Goal: Task Accomplishment & Management: Manage account settings

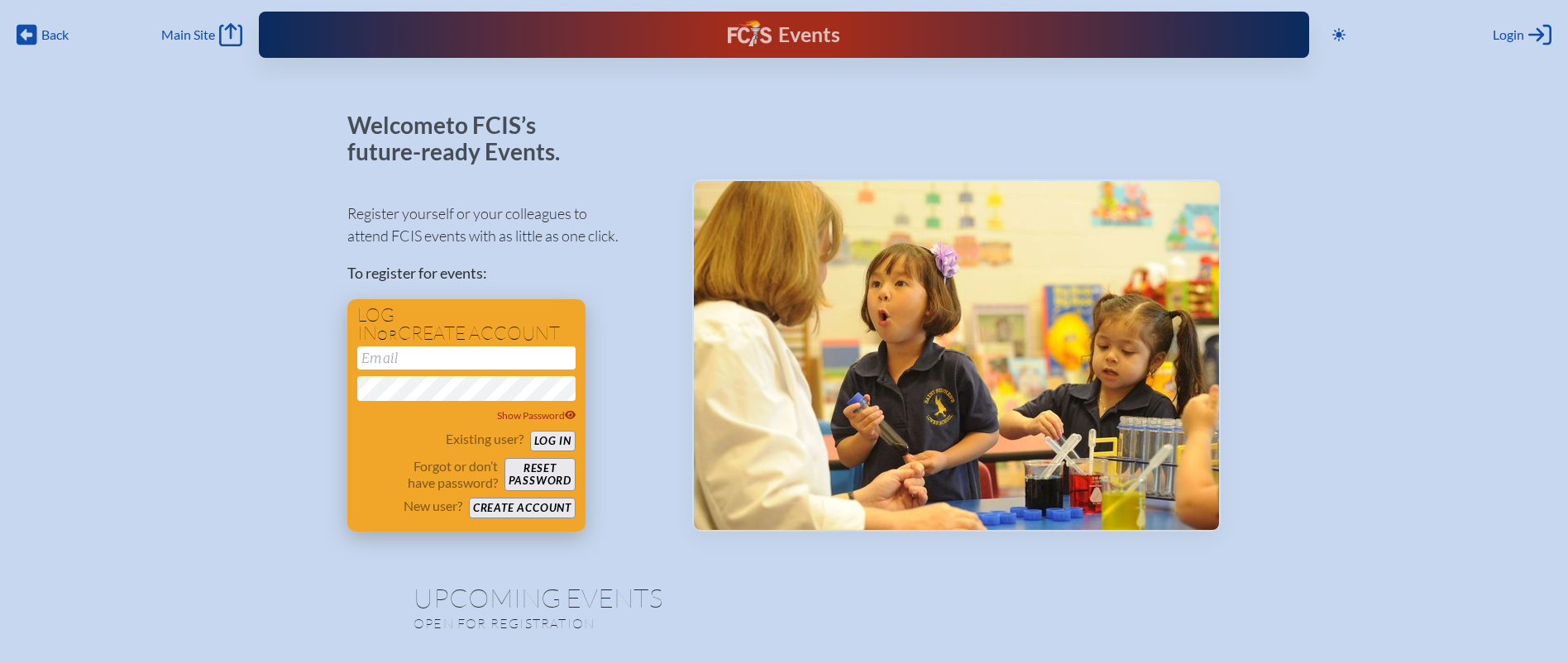
type input "[EMAIL_ADDRESS][DOMAIN_NAME]"
click at [545, 437] on button "Log in" at bounding box center [553, 441] width 46 height 20
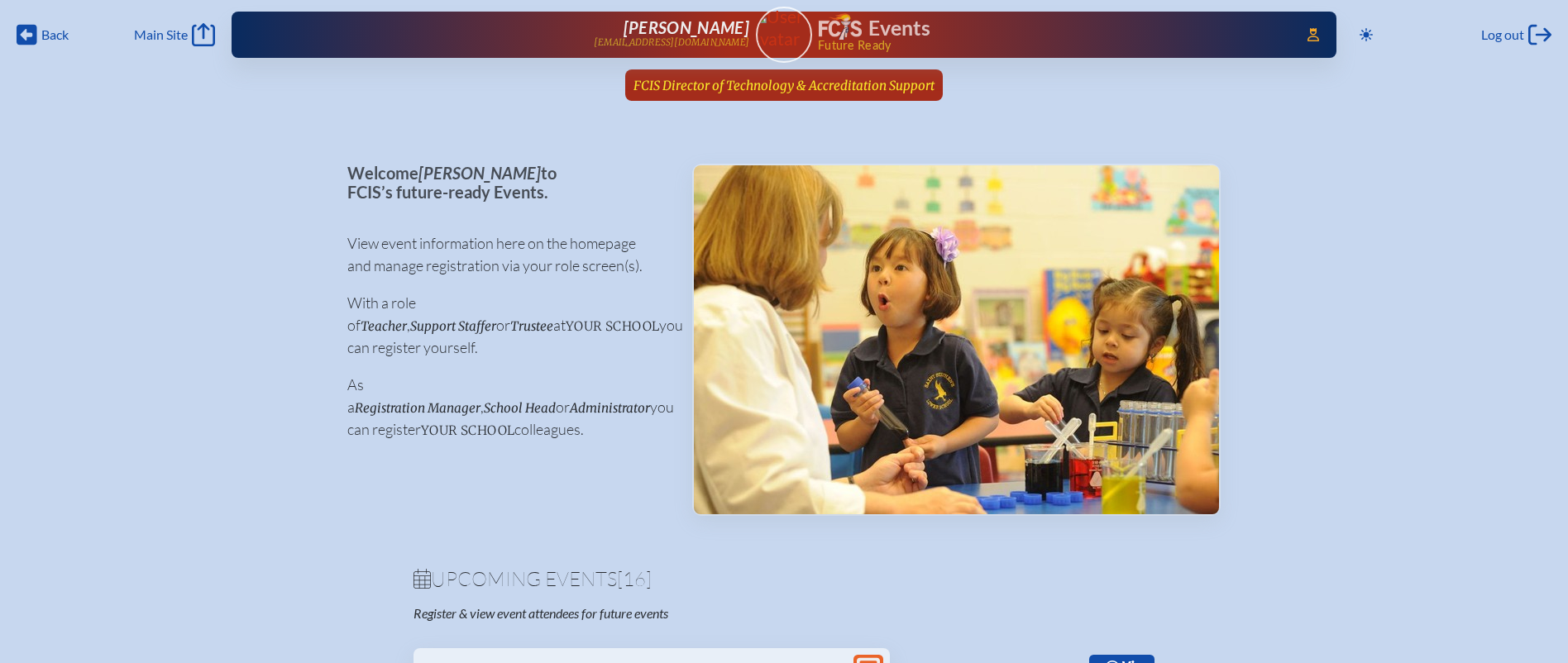
click at [822, 85] on span "FCIS Director of Technology & Accreditation Support" at bounding box center [783, 86] width 301 height 16
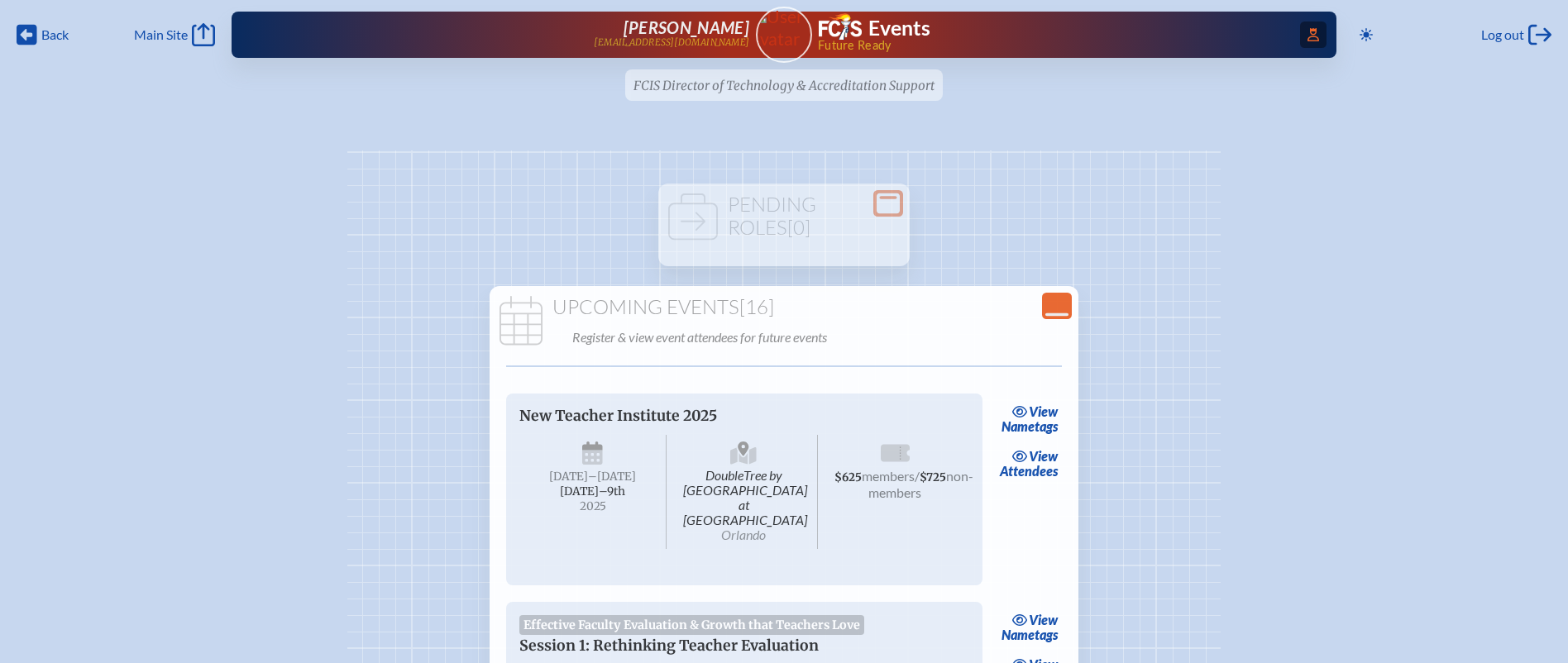
click at [1300, 37] on span "Access Users..." at bounding box center [1313, 34] width 26 height 26
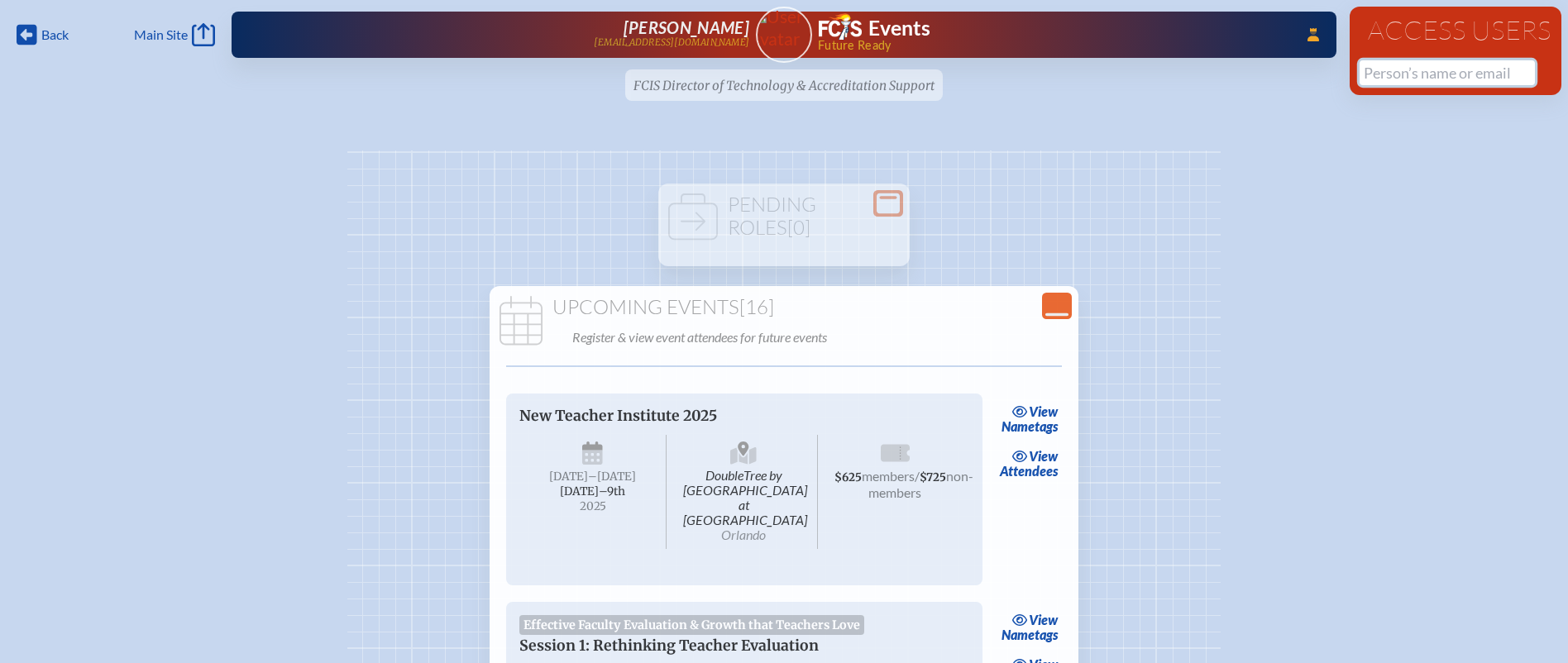
click at [1398, 73] on input "text" at bounding box center [1447, 72] width 175 height 25
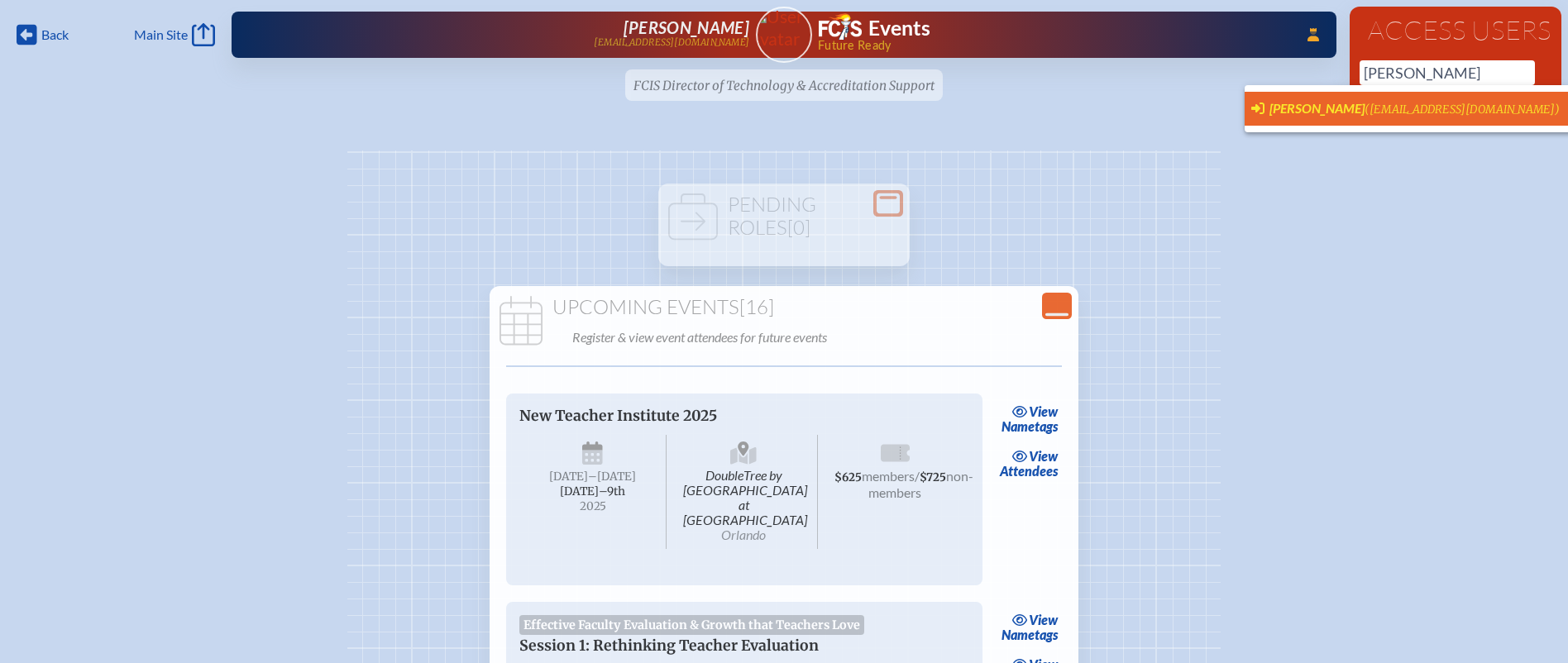
click at [1365, 107] on span "(egarced@academyprep.org)" at bounding box center [1462, 109] width 195 height 14
type input "egarced@academyprep.org"
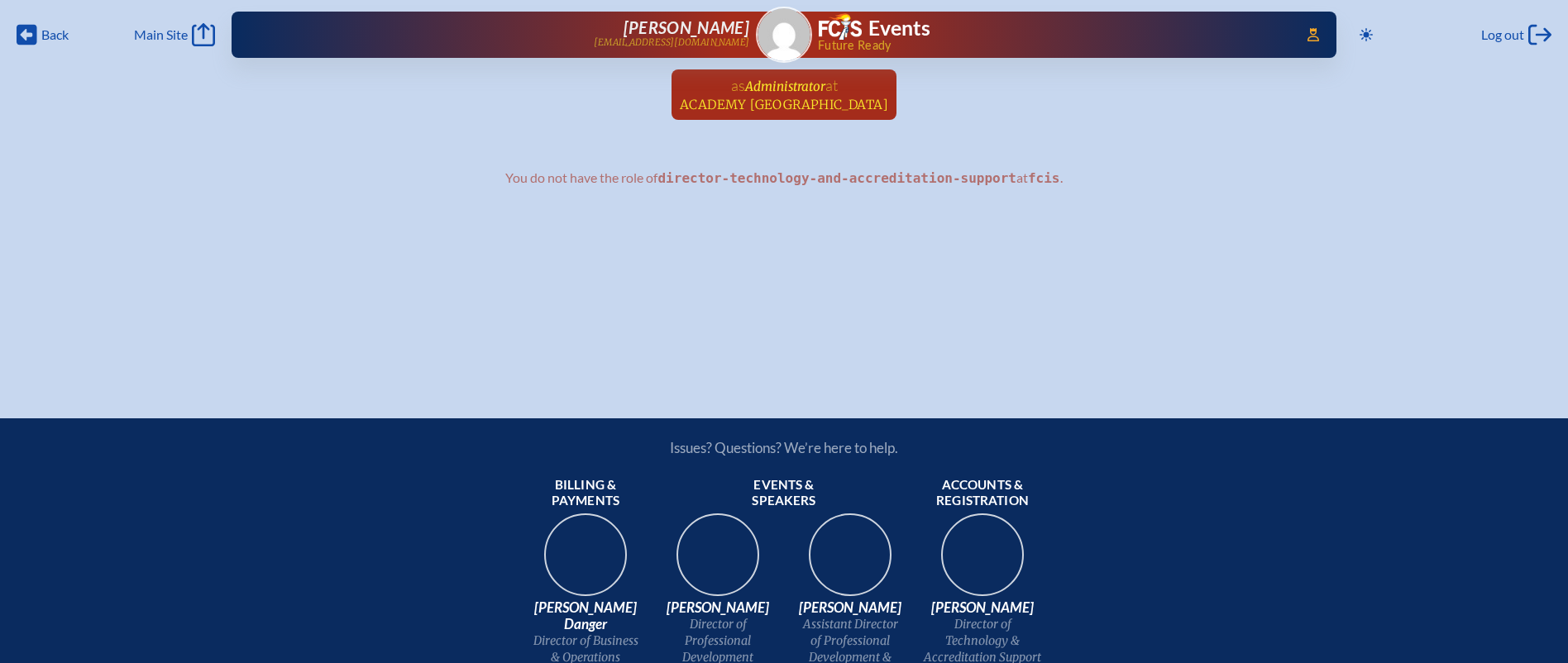
click at [792, 85] on span "Administrator" at bounding box center [785, 86] width 81 height 16
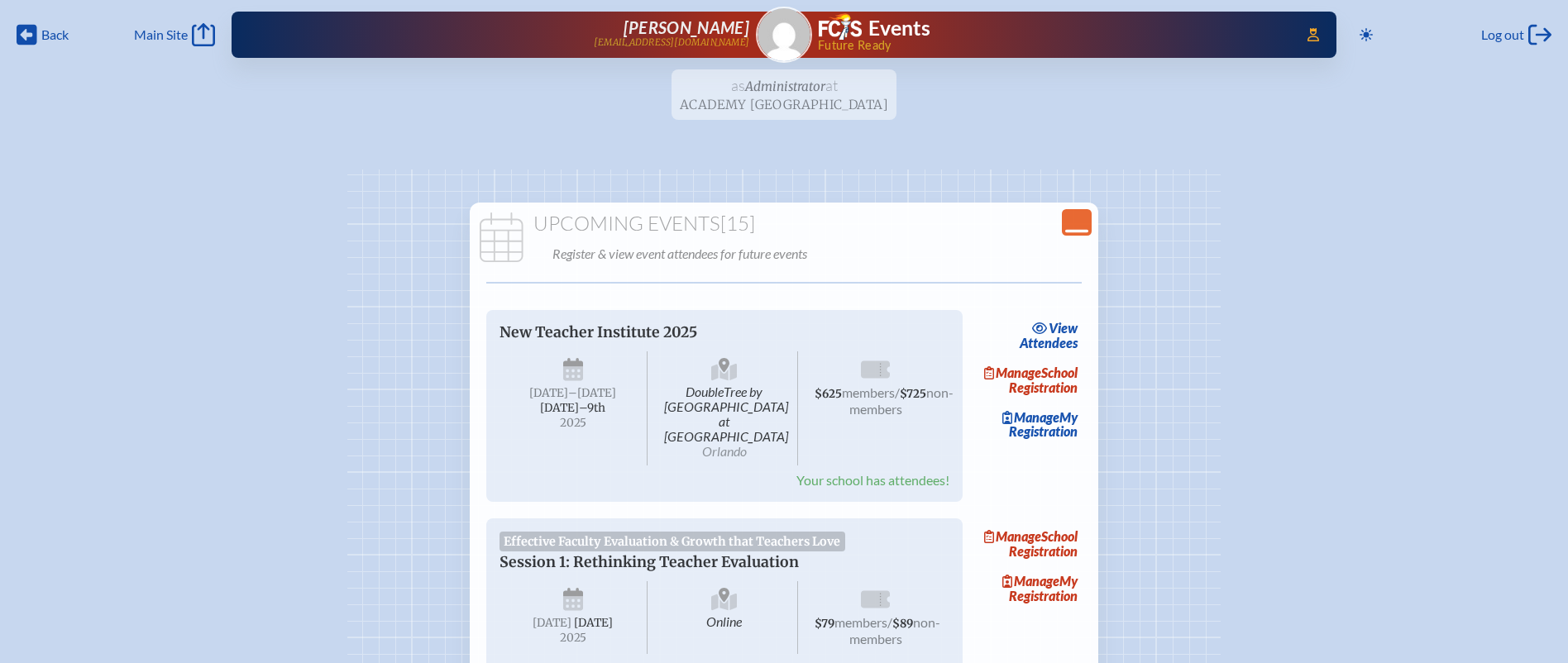
click at [1081, 219] on icon "Close Console" at bounding box center [1076, 222] width 23 height 23
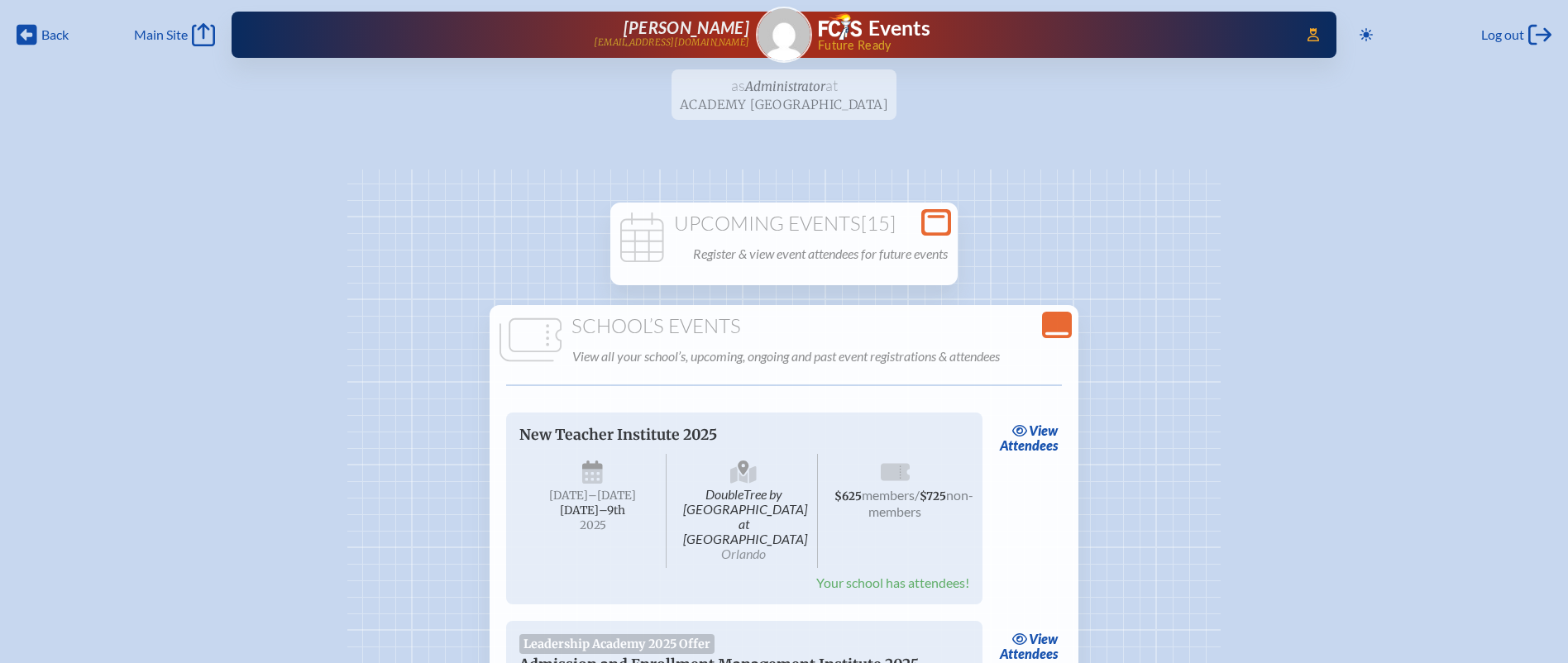
click at [1053, 322] on icon "Close Console" at bounding box center [1056, 325] width 23 height 23
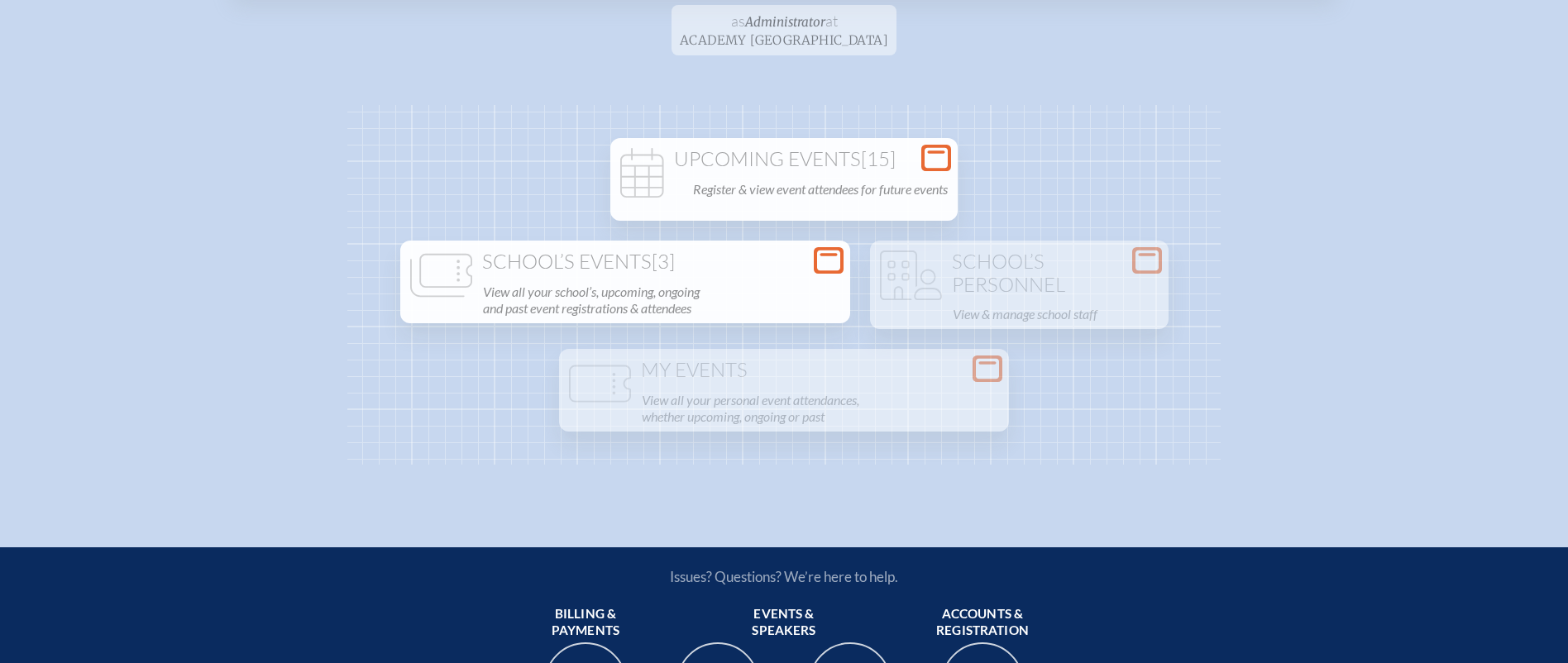
scroll to position [65, 0]
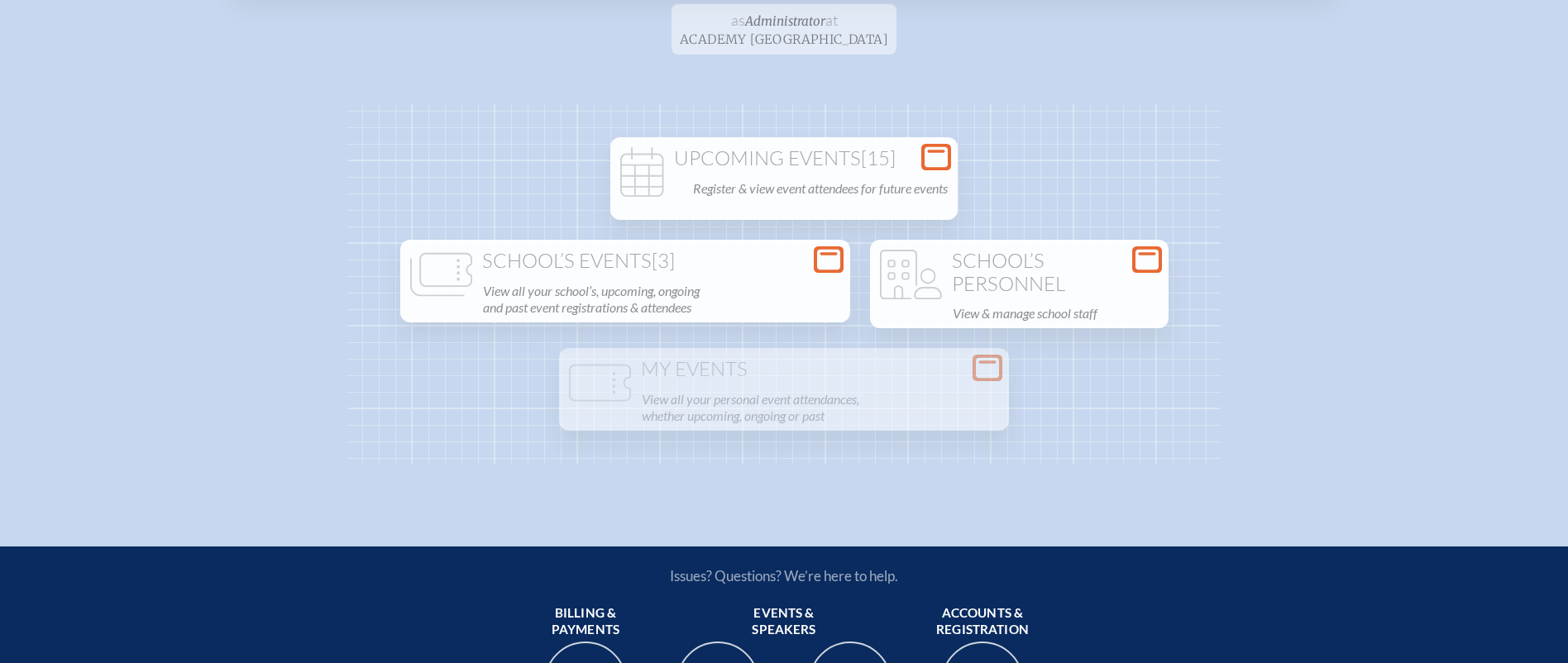
click at [970, 261] on h1 "School’s Personnel" at bounding box center [1019, 273] width 286 height 46
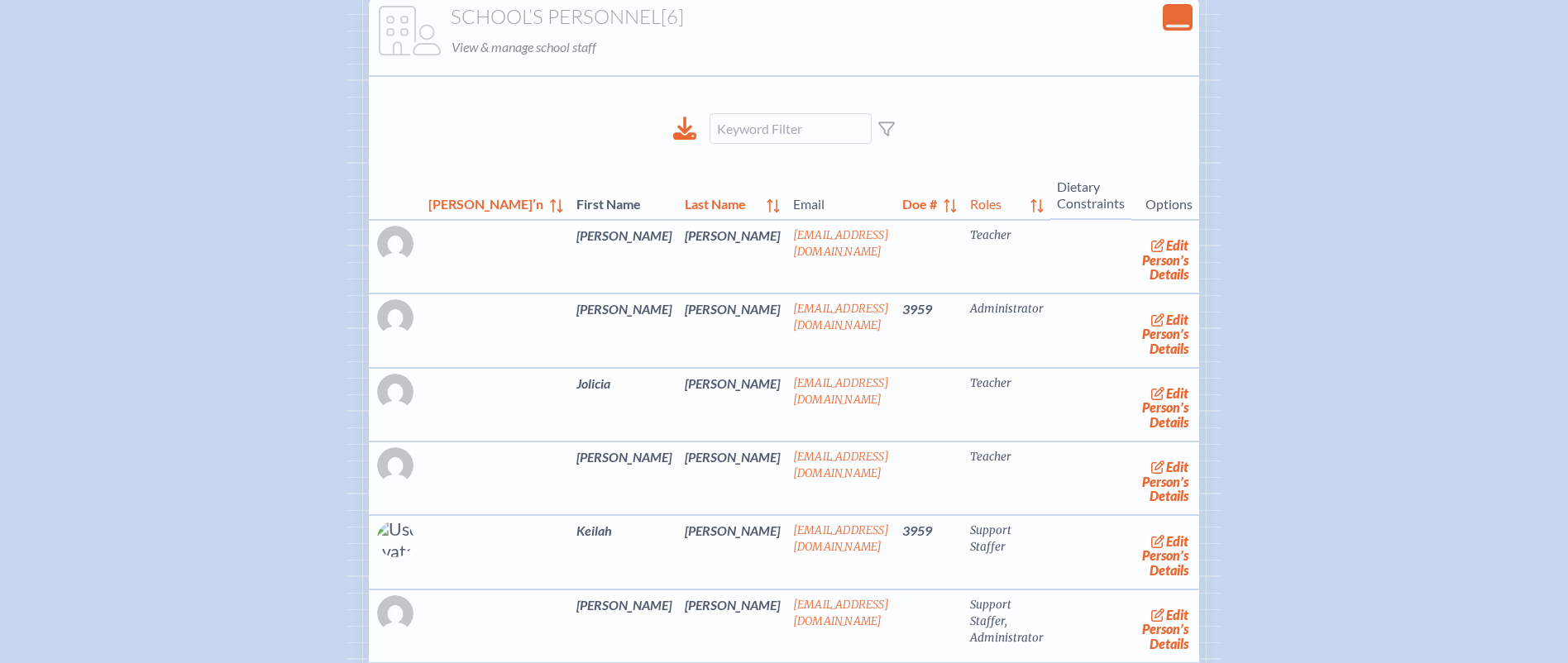
scroll to position [0, 0]
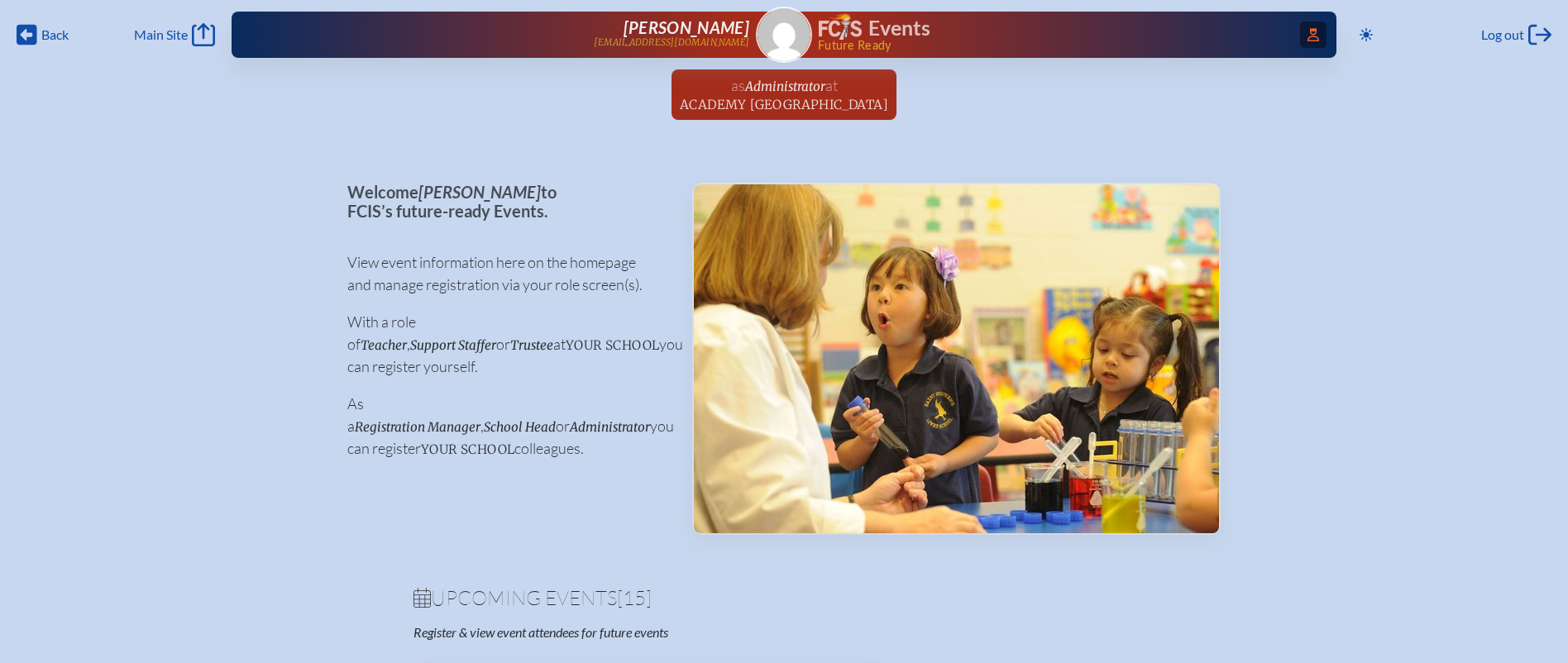
click at [1315, 31] on icon "Access Users..." at bounding box center [1313, 35] width 12 height 14
click at [52, 28] on div "Back Back Main Site Main Site" at bounding box center [116, 34] width 198 height 23
click at [52, 41] on div "Back Back Main Site Main Site" at bounding box center [116, 34] width 198 height 23
click at [1313, 33] on icon "Access Users..." at bounding box center [1313, 35] width 12 height 14
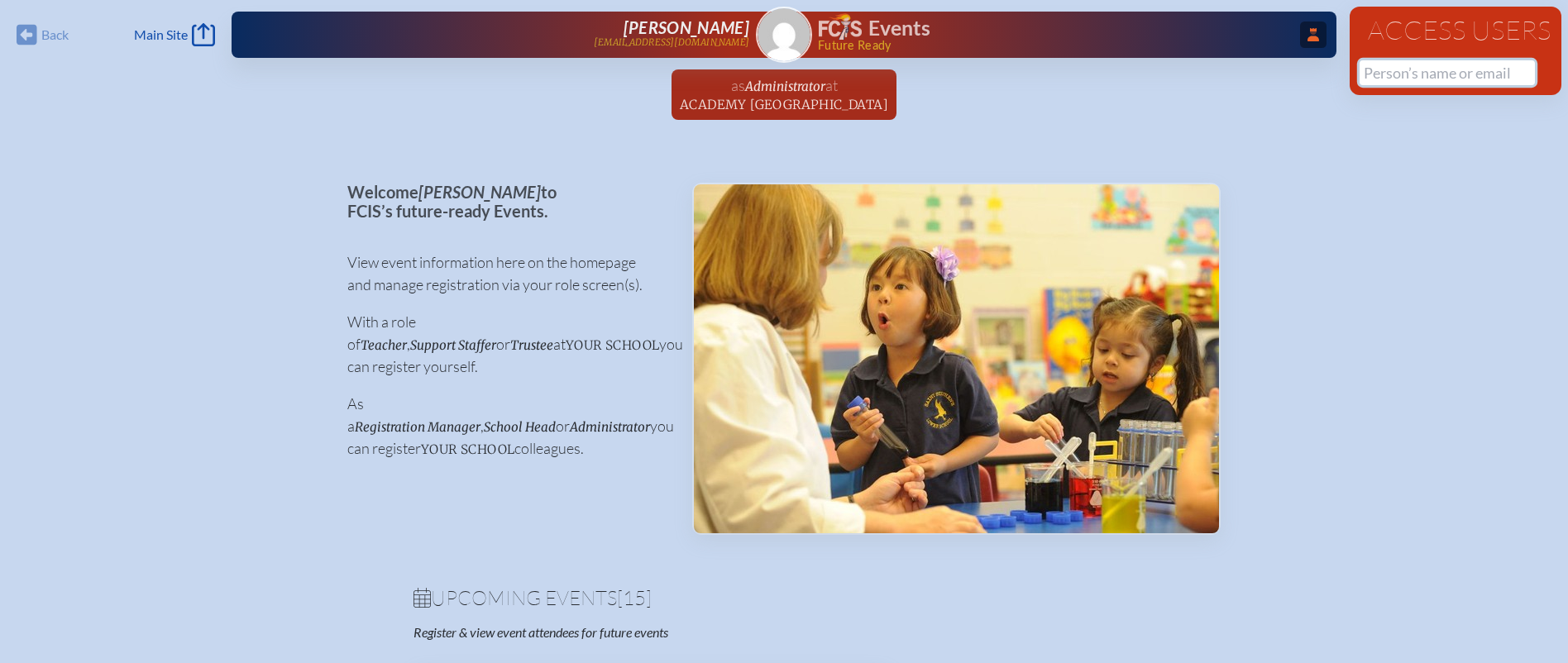
click at [1433, 79] on input "text" at bounding box center [1447, 72] width 175 height 25
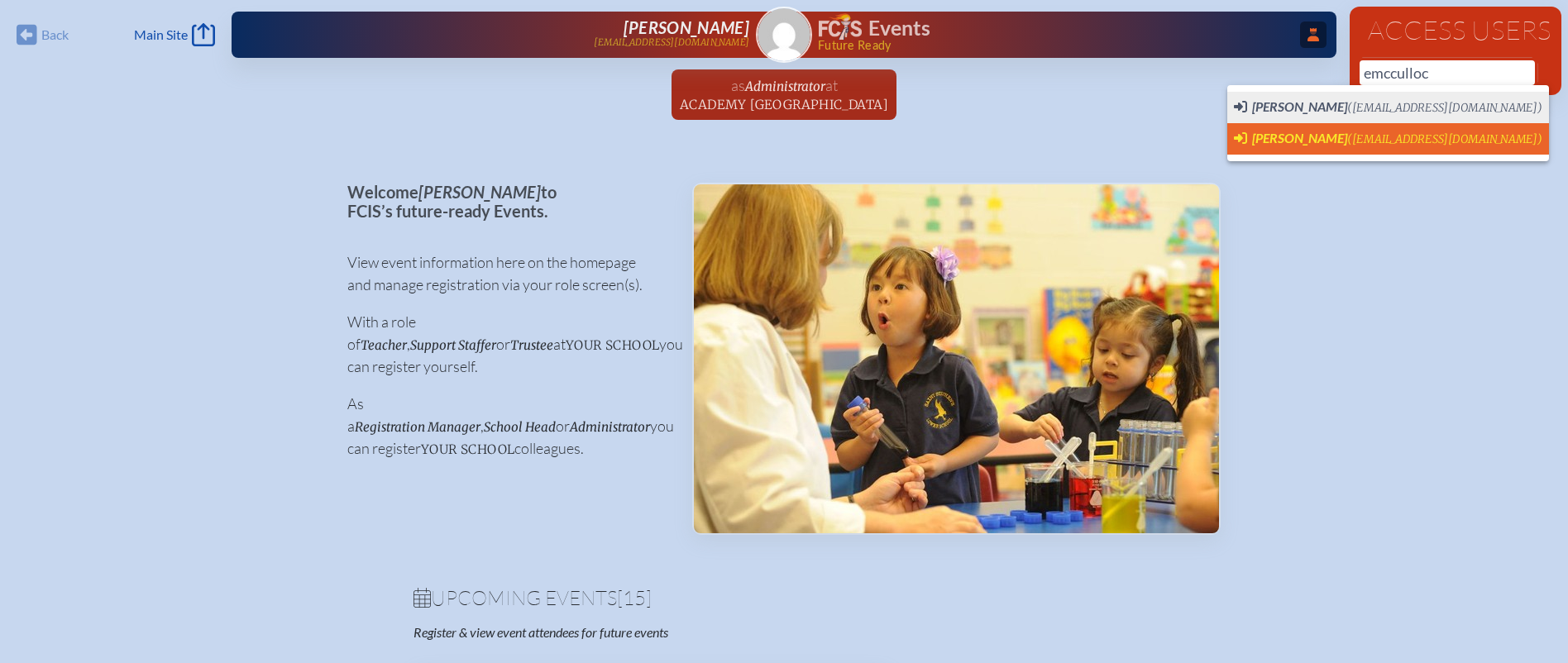
click at [1424, 132] on span "(emcculloch@fcis.org)" at bounding box center [1444, 139] width 195 height 14
type input "[EMAIL_ADDRESS][DOMAIN_NAME]"
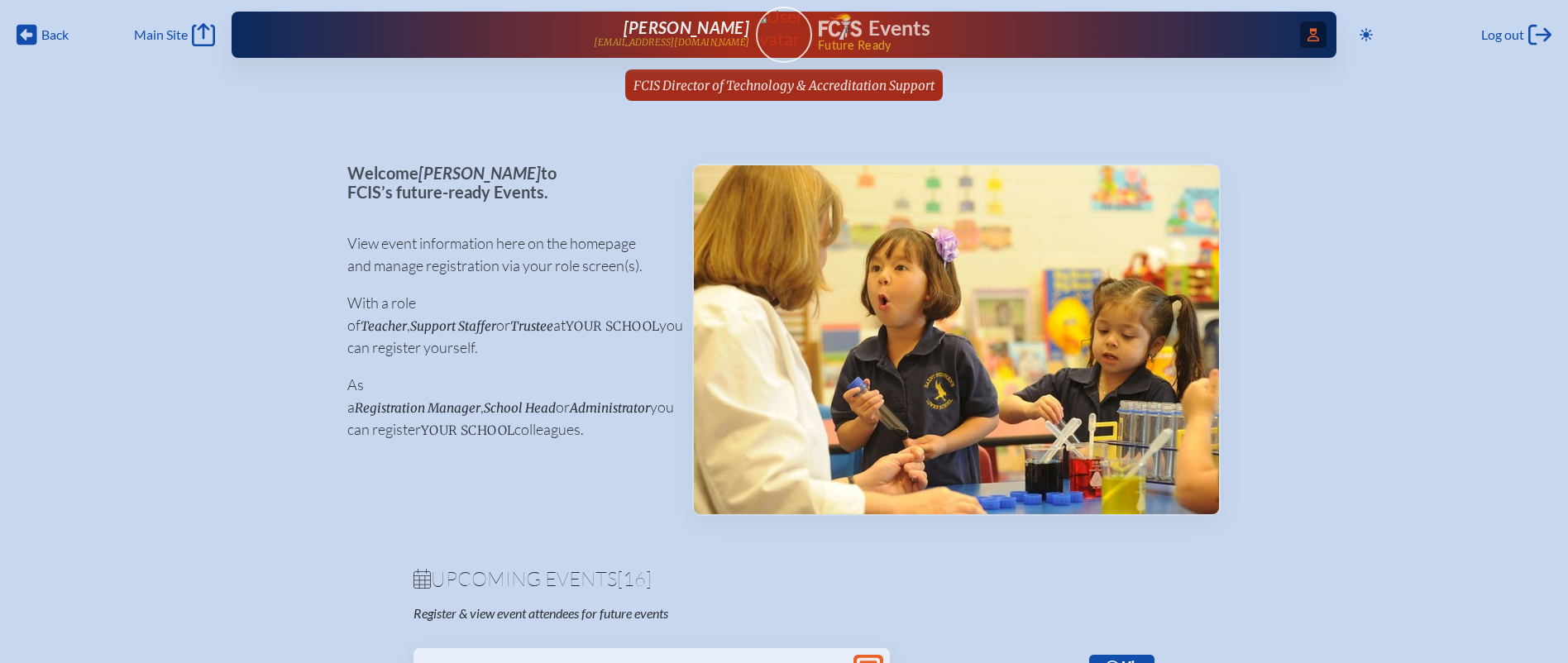
click at [1307, 31] on icon at bounding box center [1313, 35] width 12 height 14
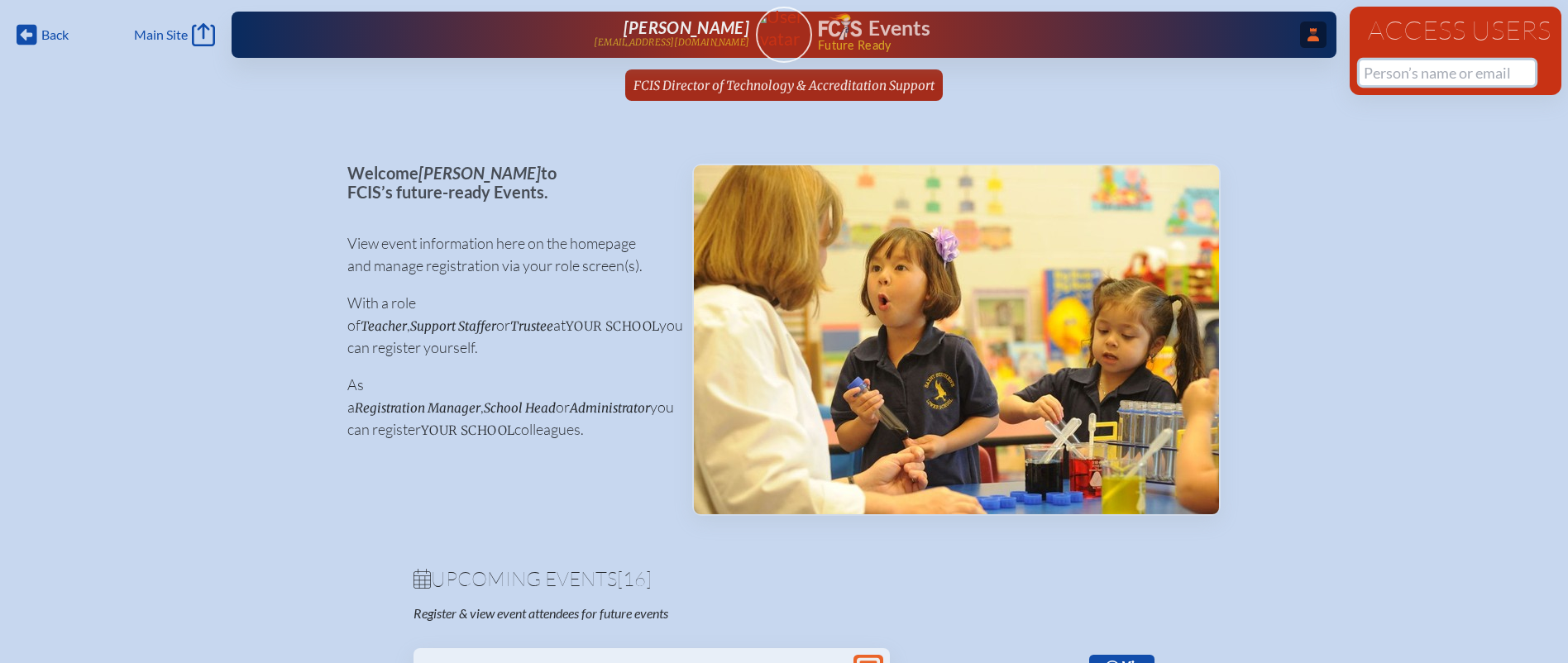
click at [1418, 76] on input "text" at bounding box center [1447, 72] width 175 height 25
type input "melanie"
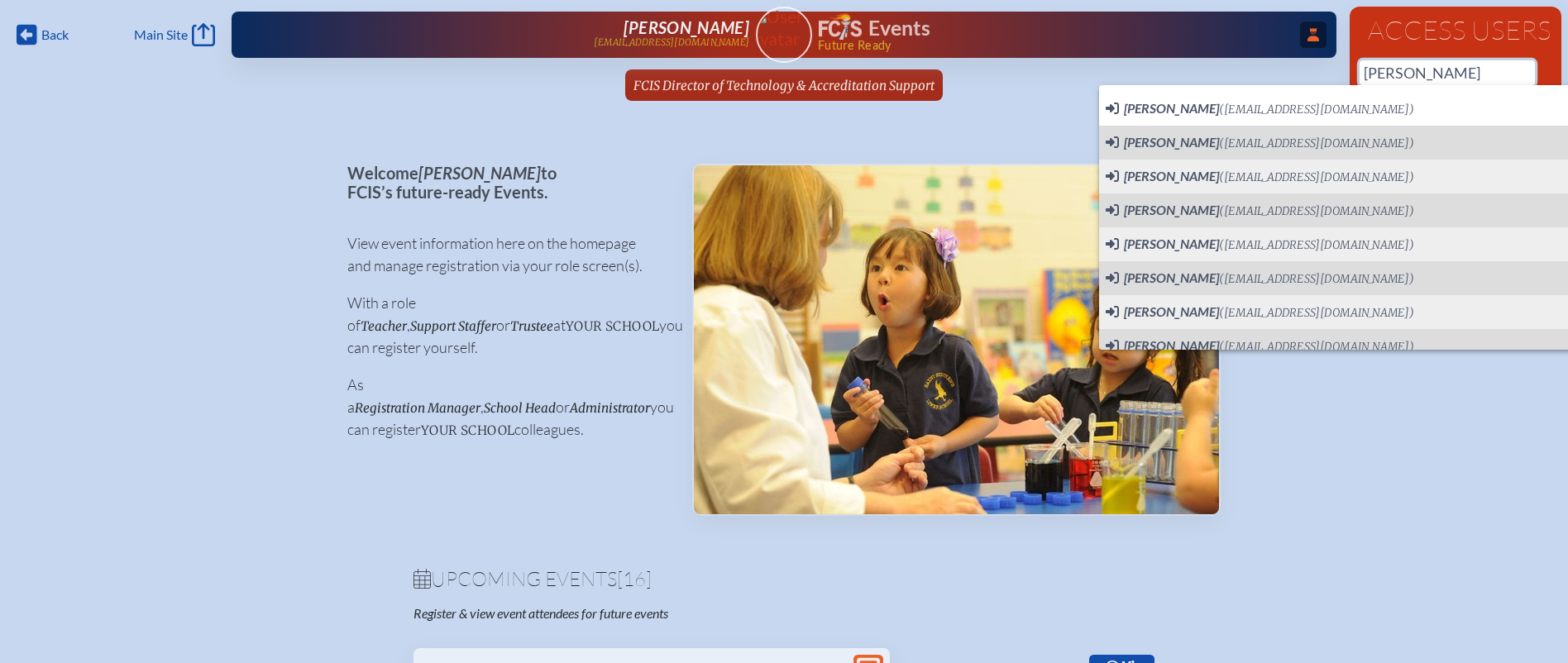
drag, startPoint x: 1439, startPoint y: 75, endPoint x: 1361, endPoint y: 75, distance: 78.0
click at [1361, 75] on input "melanie" at bounding box center [1447, 72] width 175 height 25
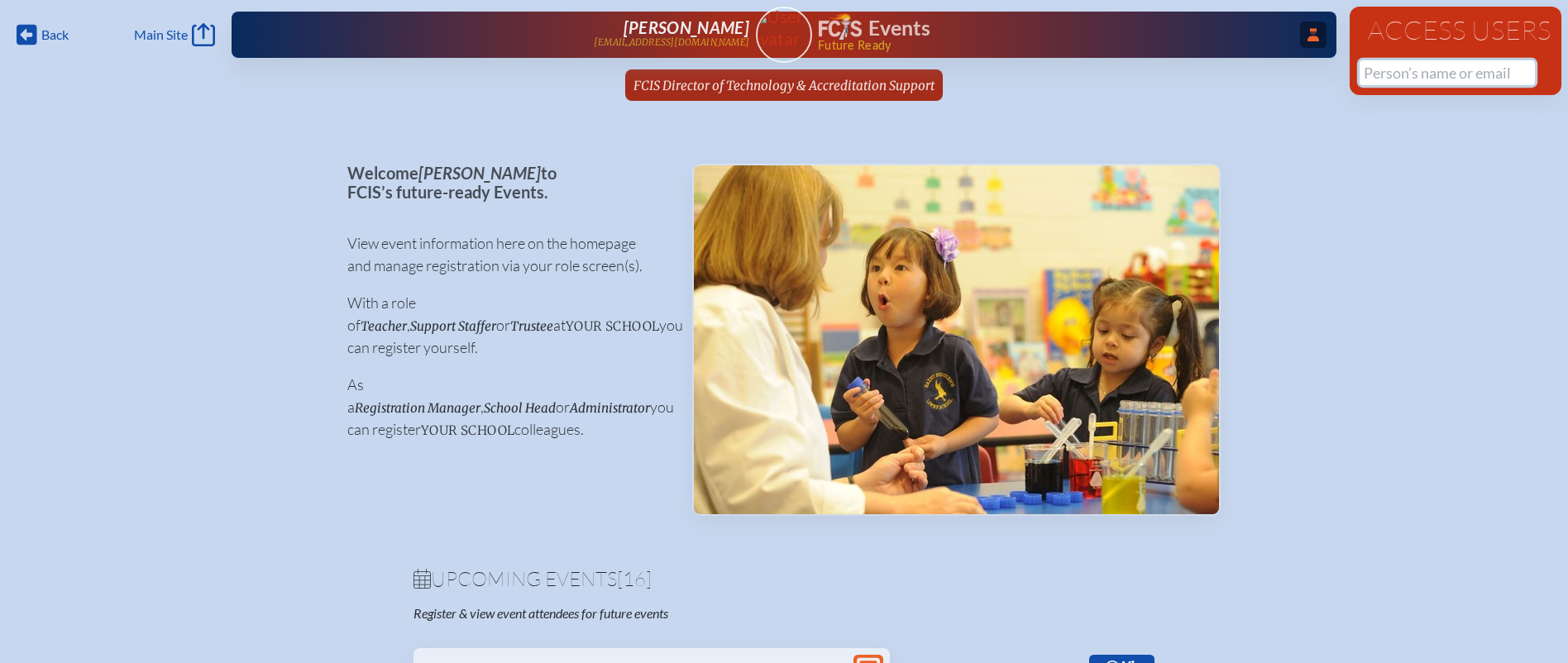
paste input "Cathy Kanaday"
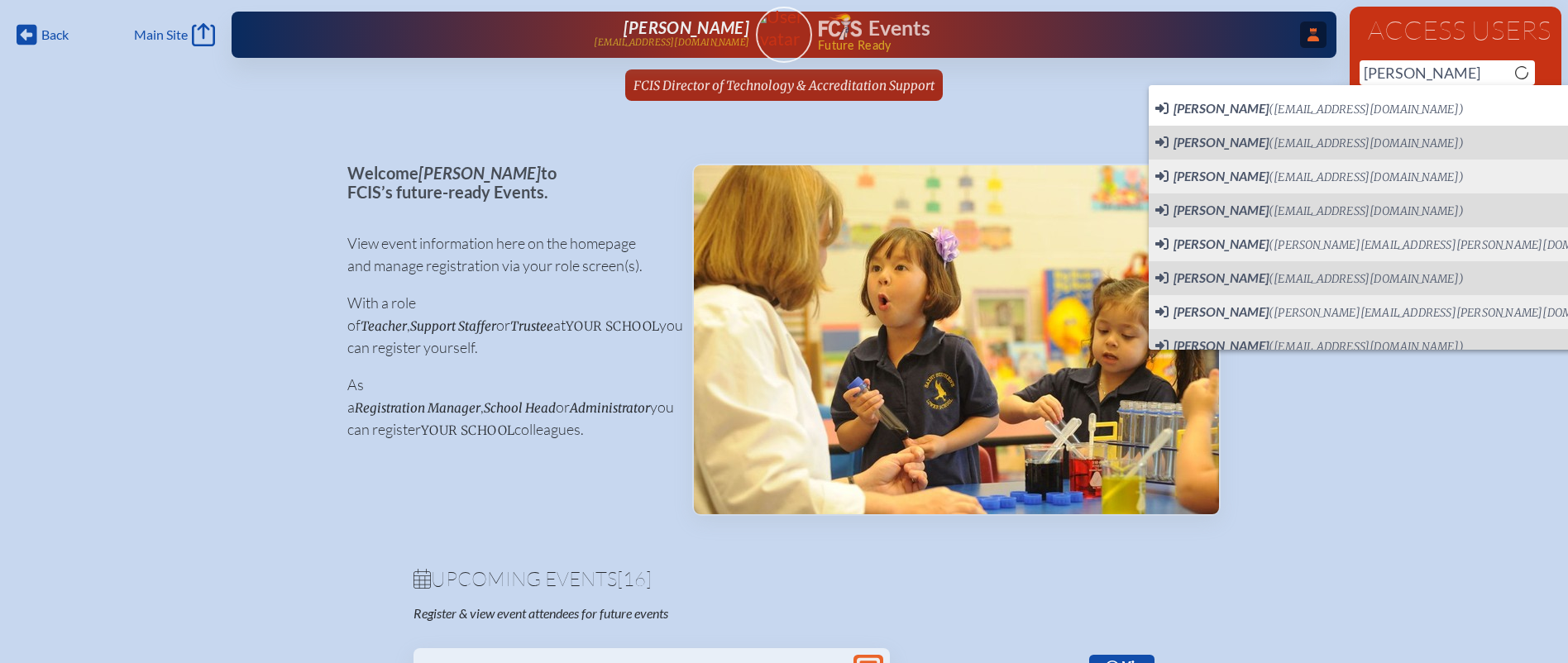
click at [1269, 60] on div "Back Back Main Site Main Site Toggle to Dark Mode Log out Log out ...Close Acce…" at bounding box center [784, 55] width 1568 height 111
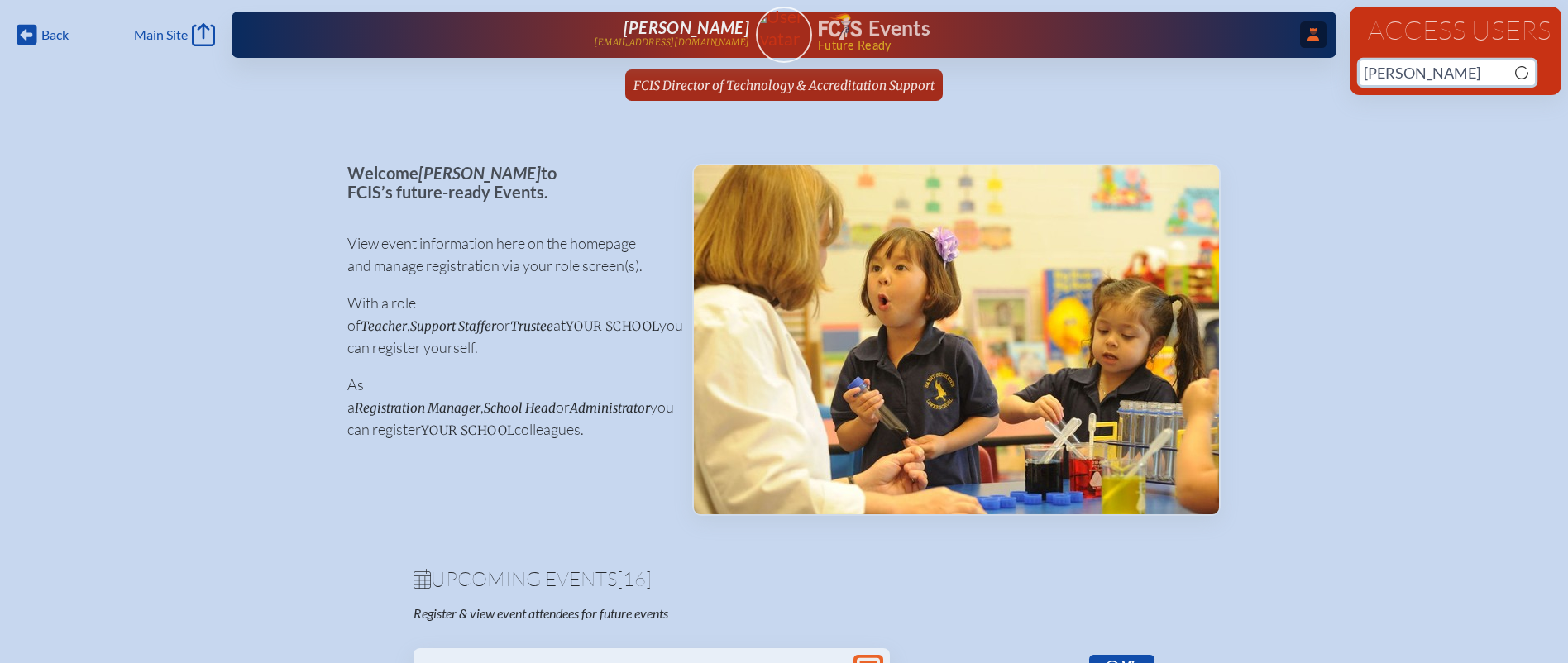
drag, startPoint x: 1414, startPoint y: 72, endPoint x: 1375, endPoint y: 73, distance: 39.0
click at [1375, 73] on input "Cathy" at bounding box center [1447, 72] width 175 height 25
type input "C"
paste input "Christy Hodges"
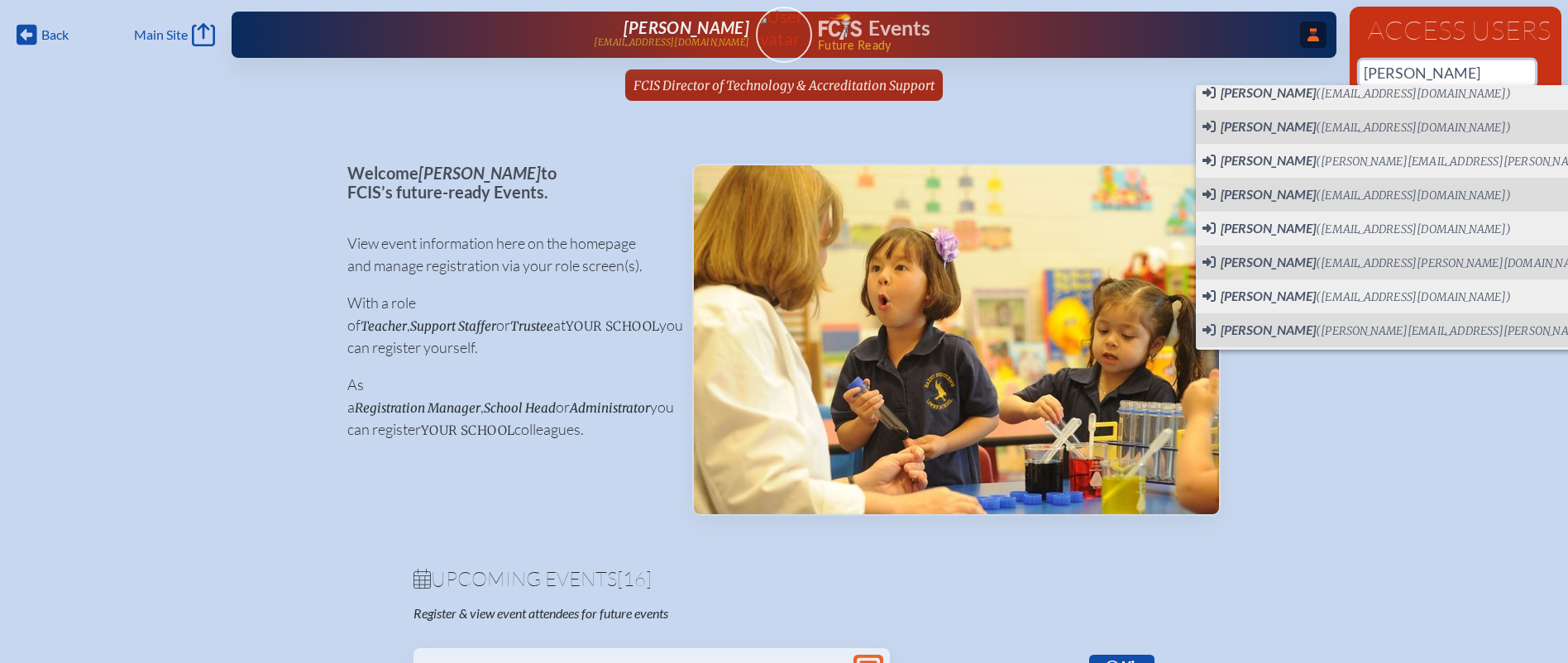
scroll to position [143, 0]
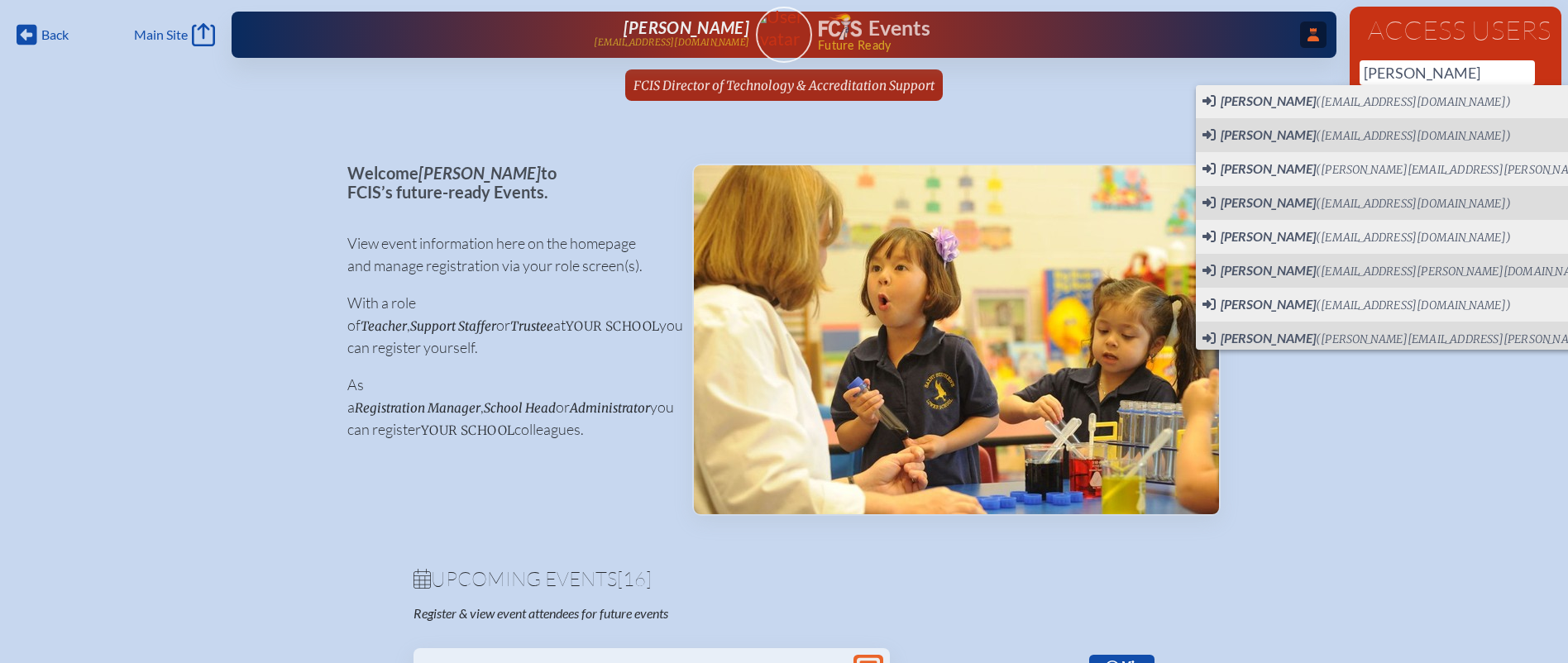
click at [1100, 61] on div "Back Back Main Site Main Site Toggle to Dark Mode Log out Log out ...Close Acce…" at bounding box center [784, 55] width 1568 height 111
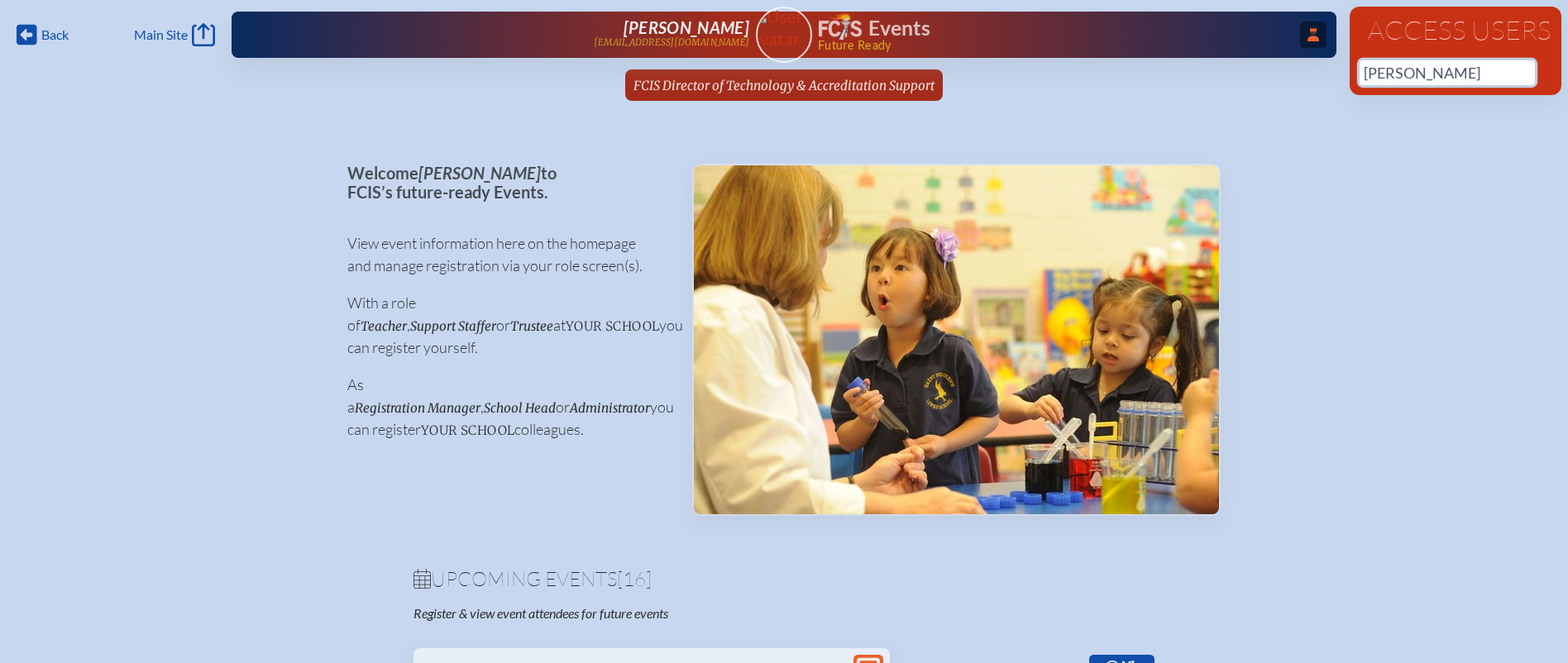
drag, startPoint x: 1443, startPoint y: 79, endPoint x: 1329, endPoint y: 70, distance: 114.4
click at [1329, 70] on div "Back Back Main Site Main Site Toggle to Dark Mode Log out Log out ...Close Acce…" at bounding box center [784, 55] width 1568 height 111
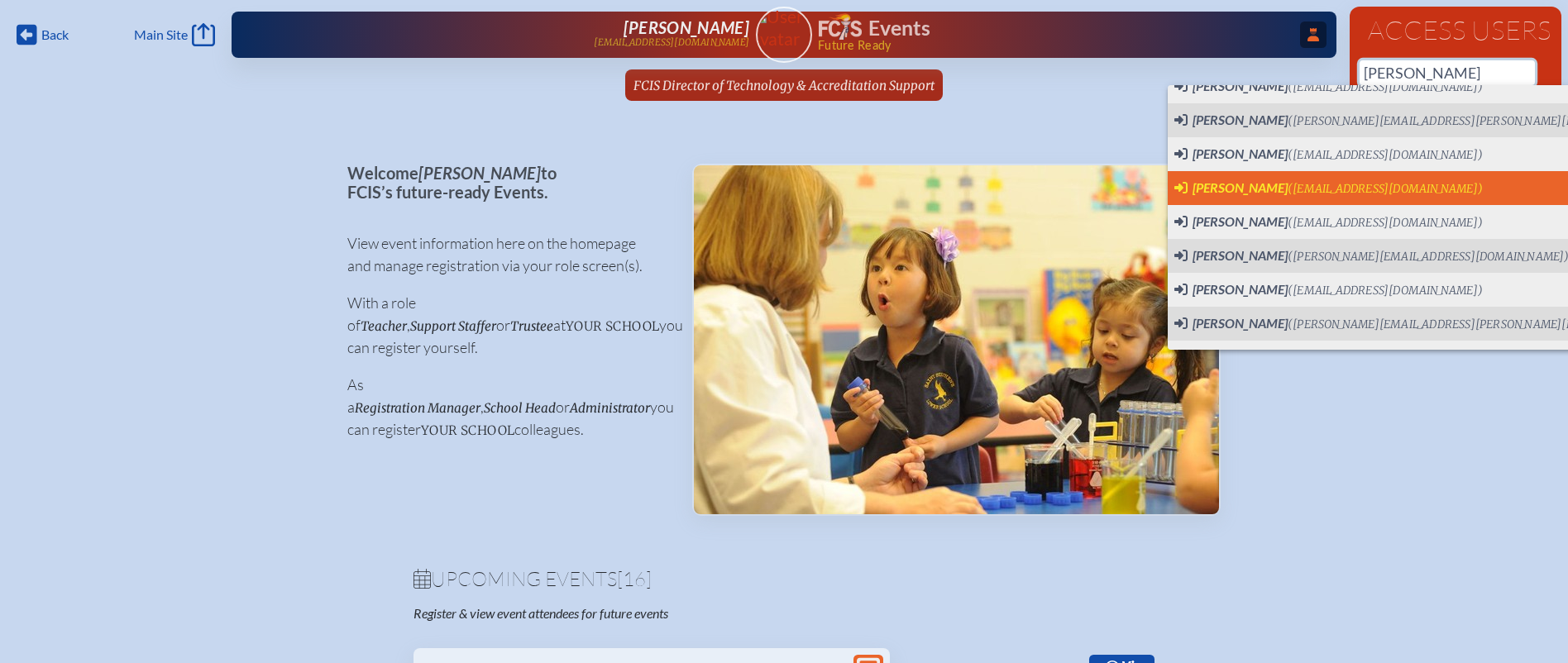
scroll to position [0, 0]
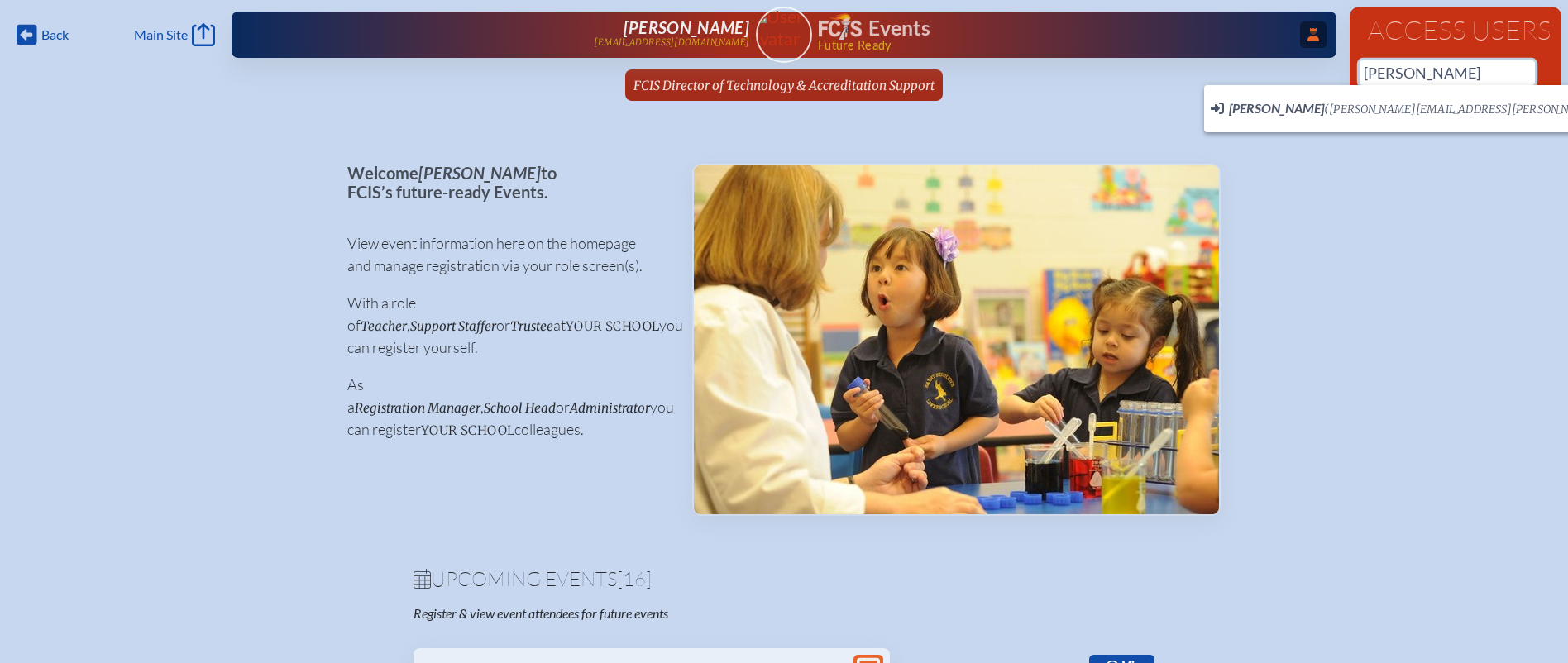
type input "adam green"
drag, startPoint x: 1451, startPoint y: 70, endPoint x: 1303, endPoint y: 70, distance: 148.0
click at [1303, 70] on div "Back Back Main Site Main Site Toggle to Dark Mode Log out Log out ...Close Acce…" at bounding box center [784, 55] width 1568 height 111
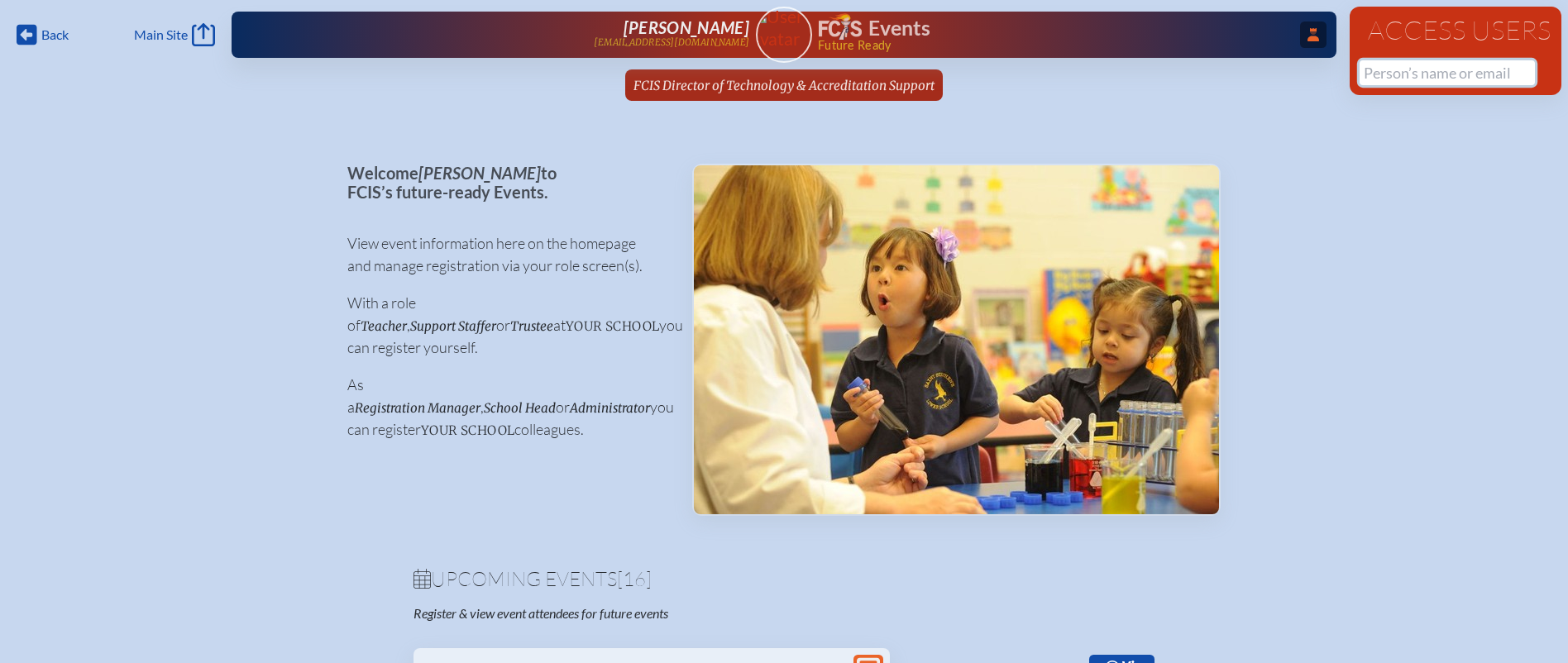
paste input "Natalie Herford"
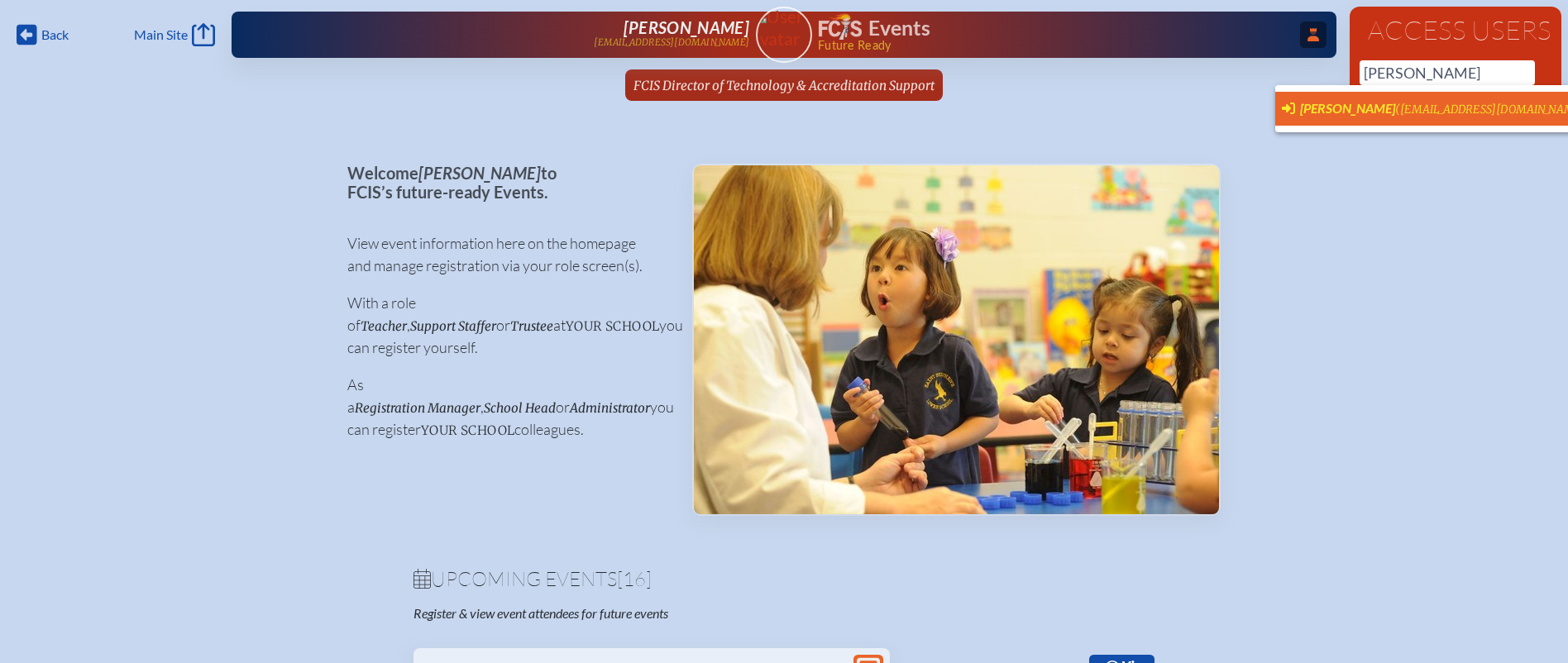
click at [1316, 107] on span "Natalie Herford" at bounding box center [1348, 108] width 95 height 16
type input "herfordn@esj.org"
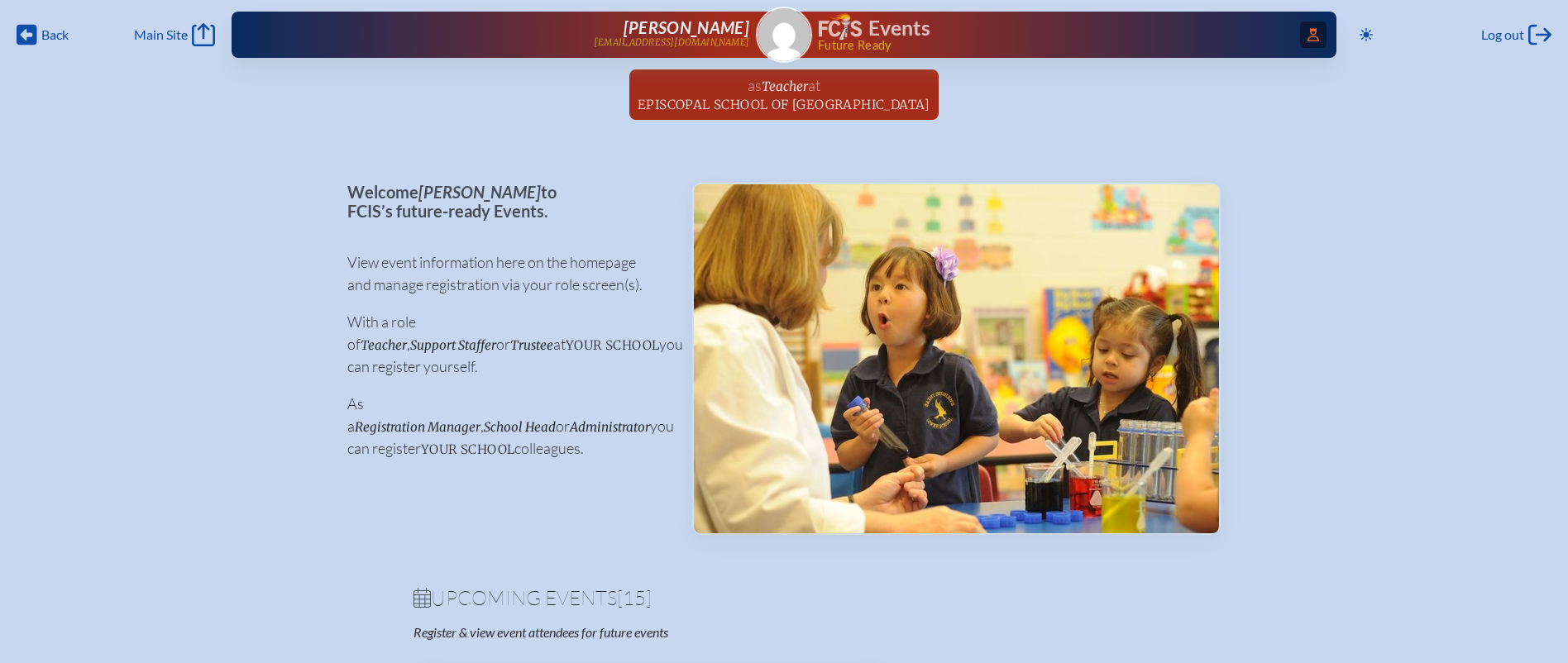
click at [1307, 32] on icon "Access Users..." at bounding box center [1313, 35] width 12 height 14
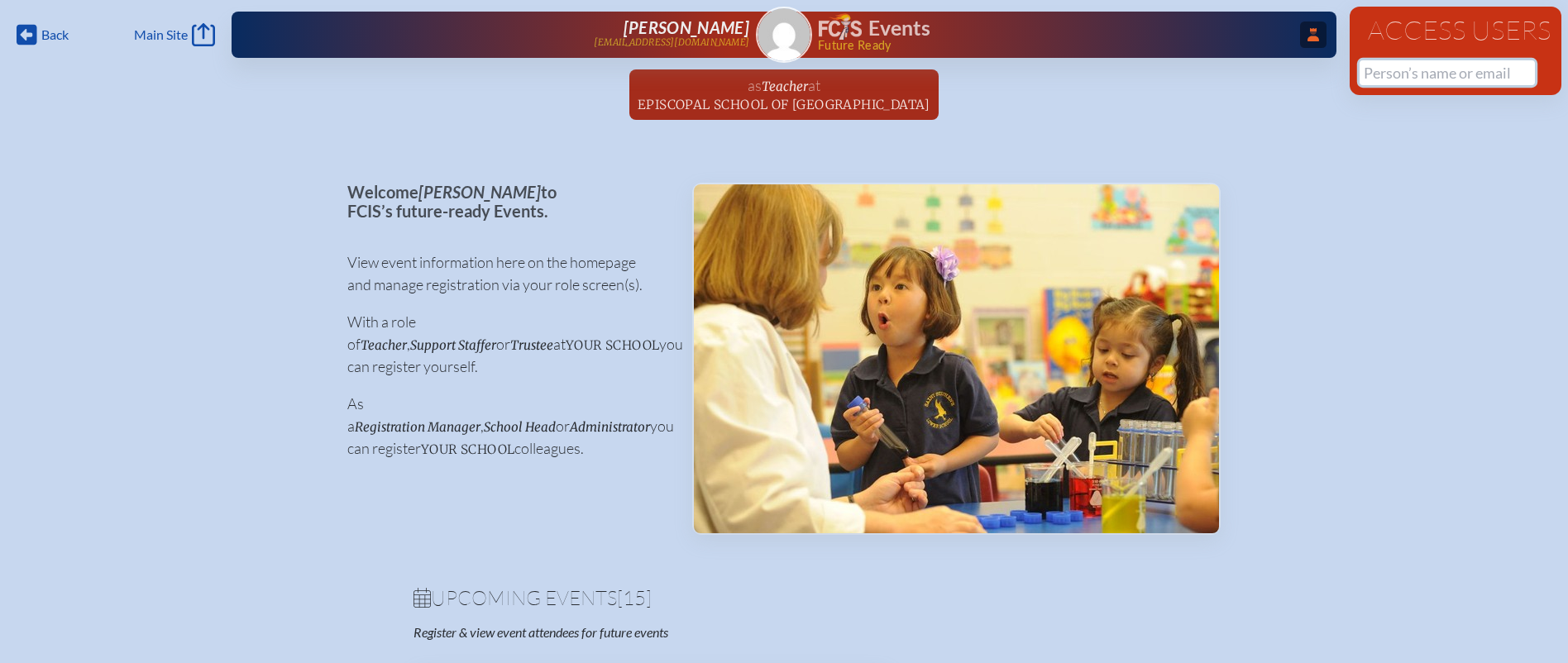
click at [1405, 74] on input "text" at bounding box center [1447, 72] width 175 height 25
paste input "Keesy Goebertus"
drag, startPoint x: 1465, startPoint y: 78, endPoint x: 1411, endPoint y: 78, distance: 54.0
click at [1411, 78] on input "Keesy Goebertus" at bounding box center [1447, 72] width 175 height 25
drag, startPoint x: 1404, startPoint y: 67, endPoint x: 1243, endPoint y: 67, distance: 161.0
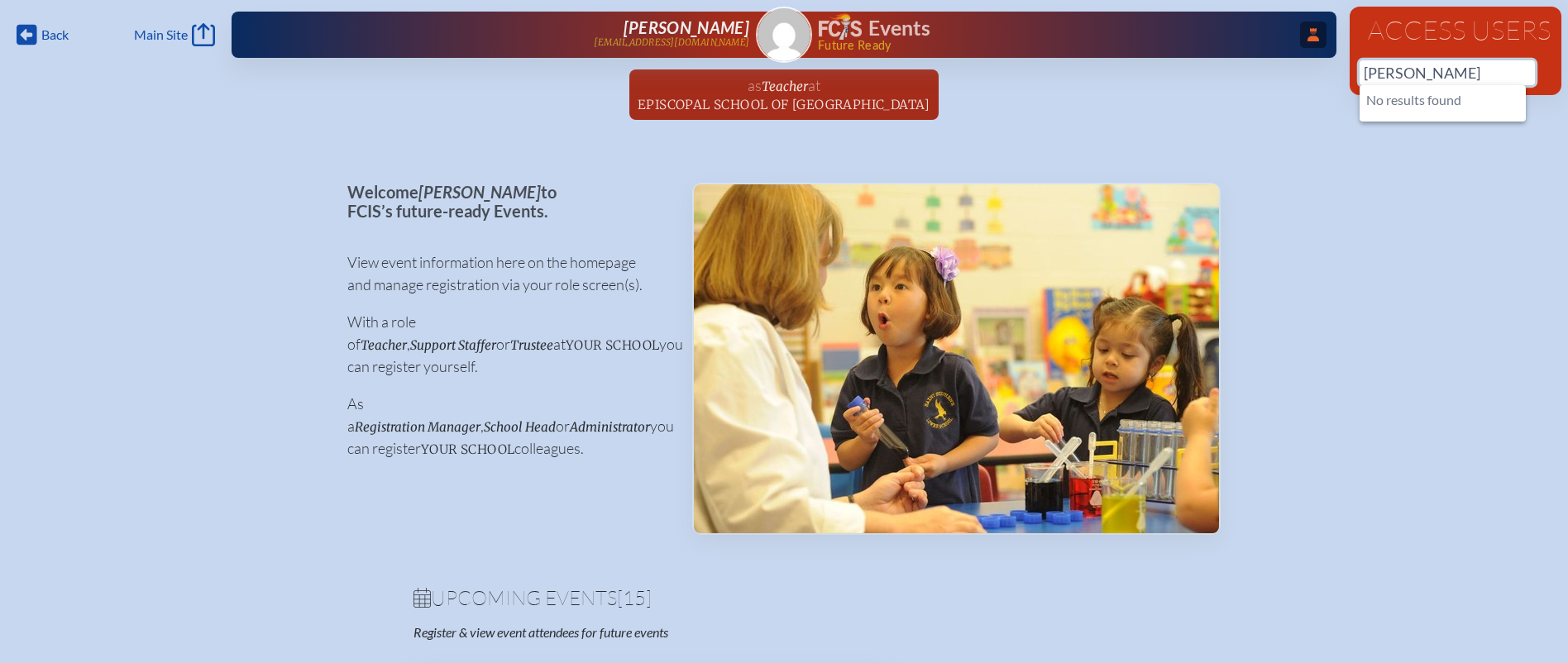
click at [1243, 67] on div "Back Back Main Site Main Site Toggle to Dark Mode Log out Log out ...Close Acce…" at bounding box center [784, 64] width 1568 height 130
paste input "Cathy Kanada"
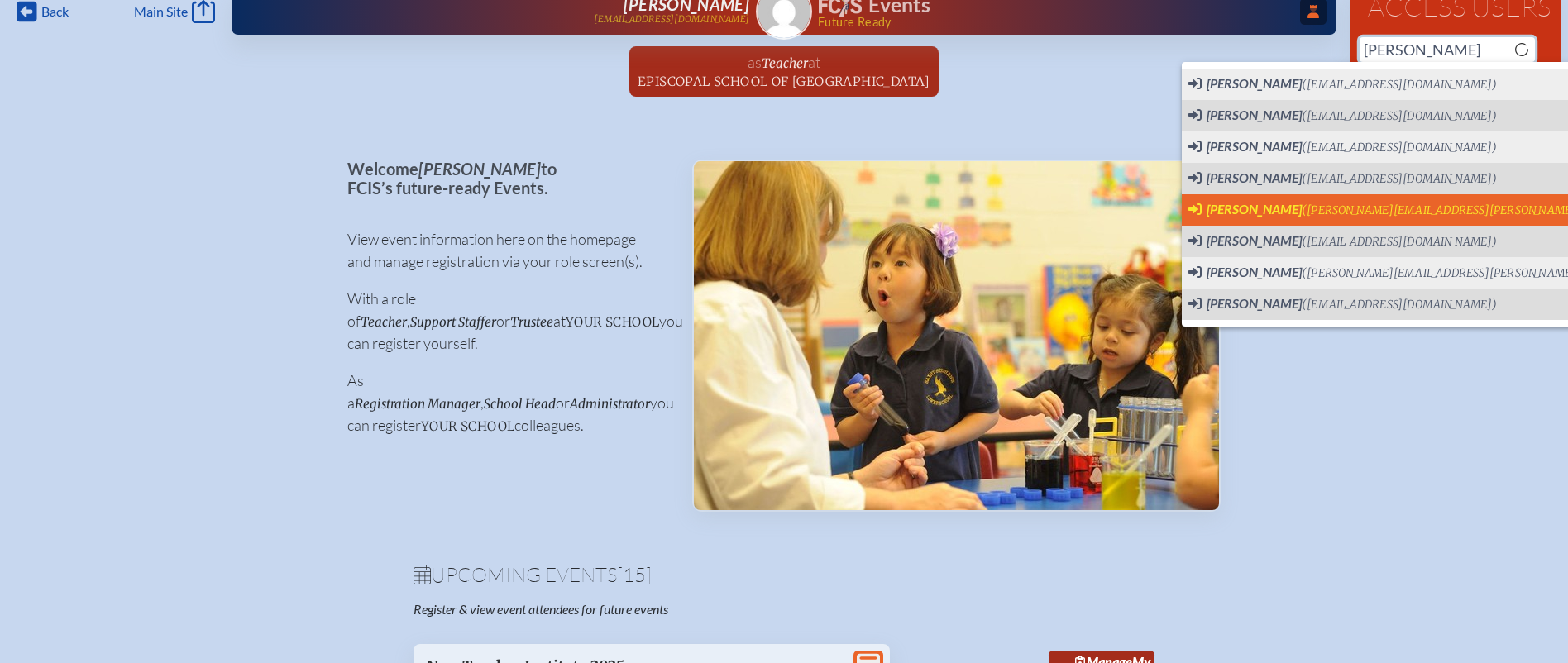
scroll to position [27, 0]
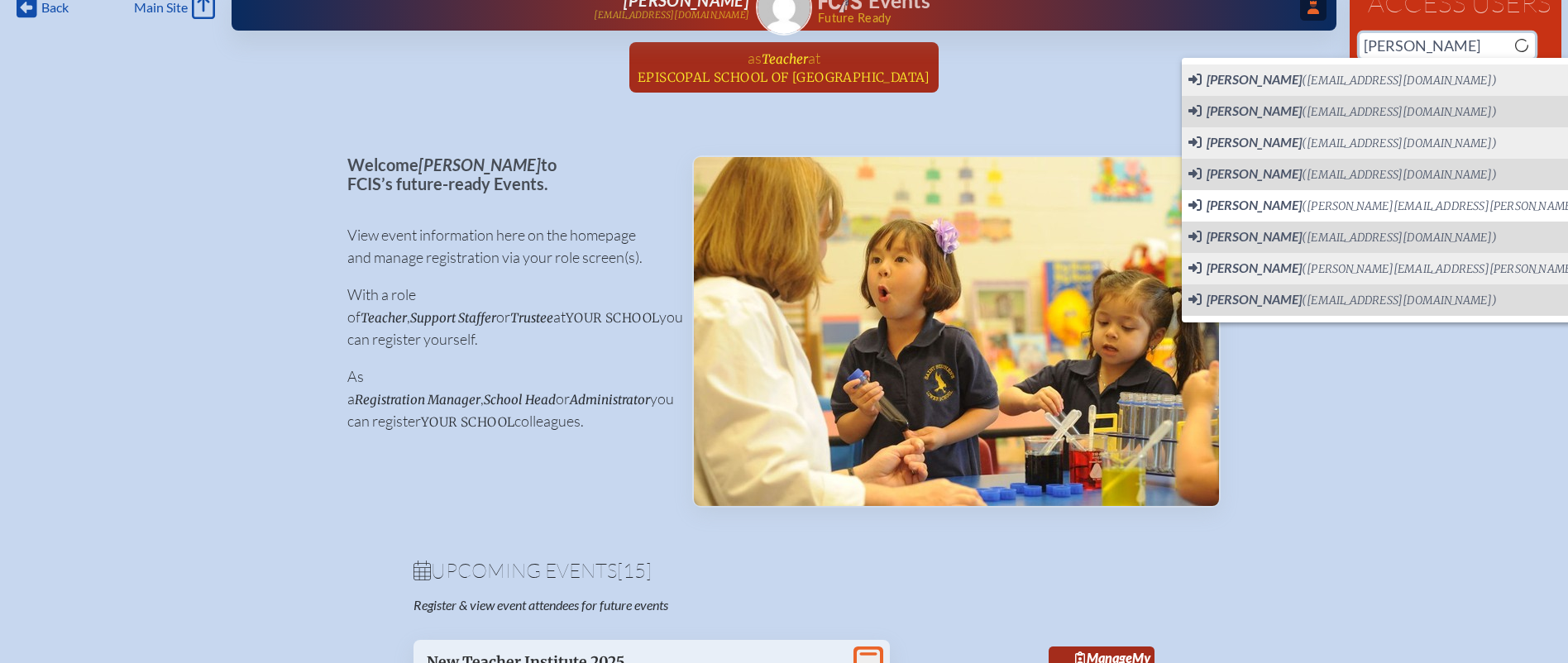
type input "Cathy"
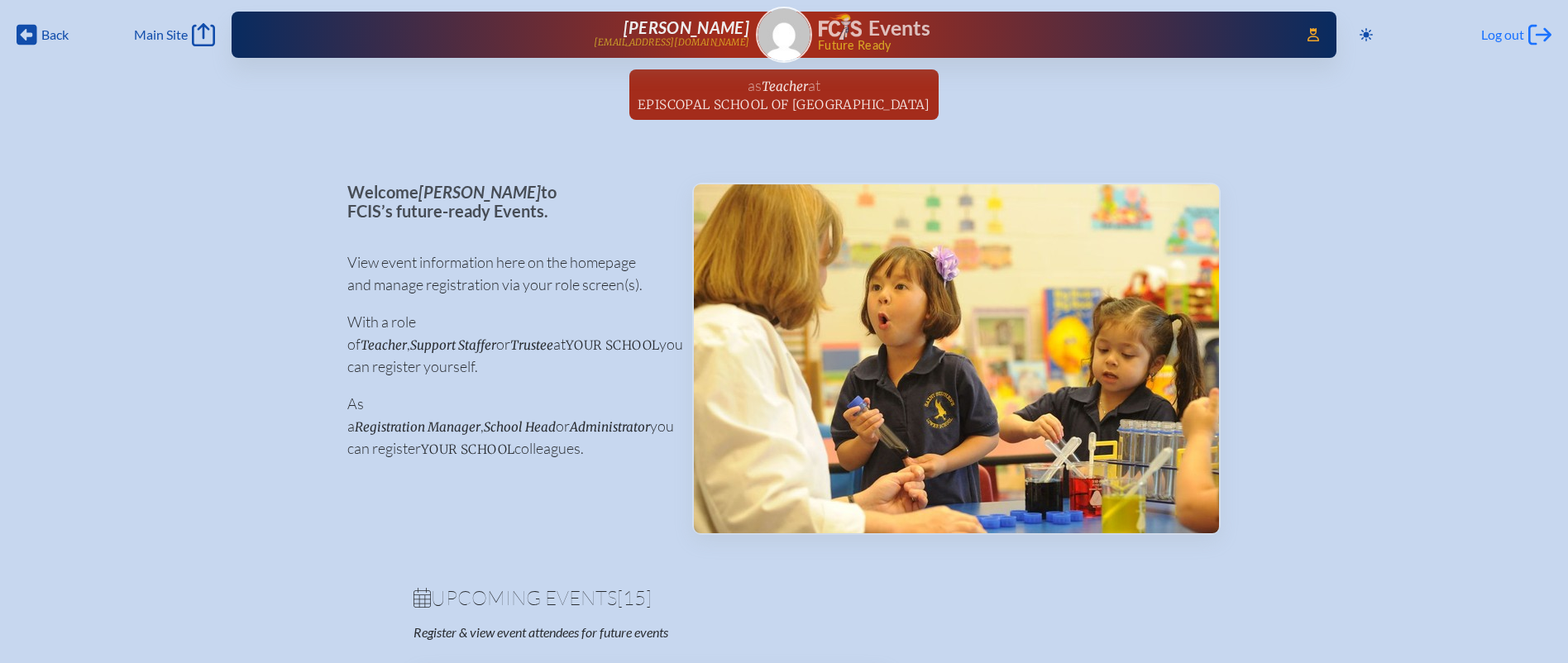
click at [1498, 39] on span "Log out" at bounding box center [1502, 35] width 43 height 17
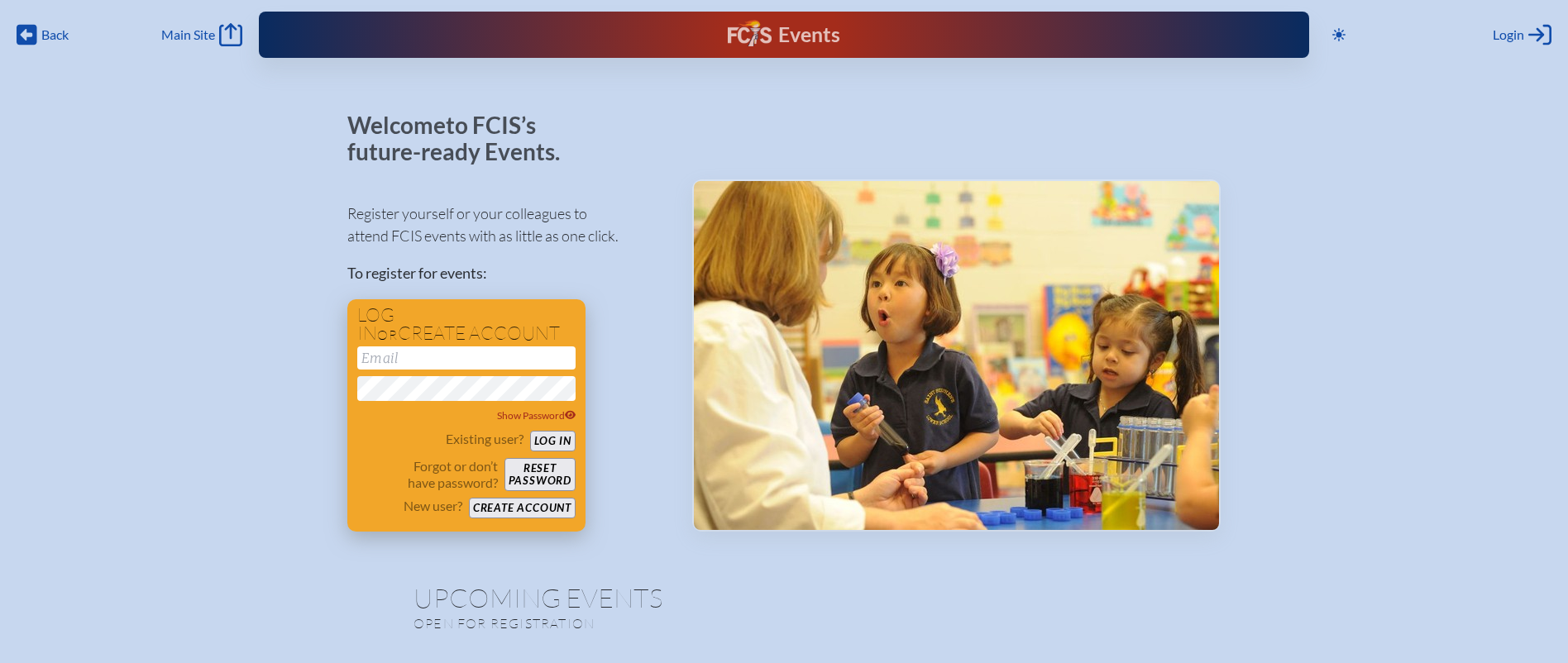
type input "[EMAIL_ADDRESS][DOMAIN_NAME]"
click at [543, 499] on button "Create account" at bounding box center [522, 508] width 107 height 20
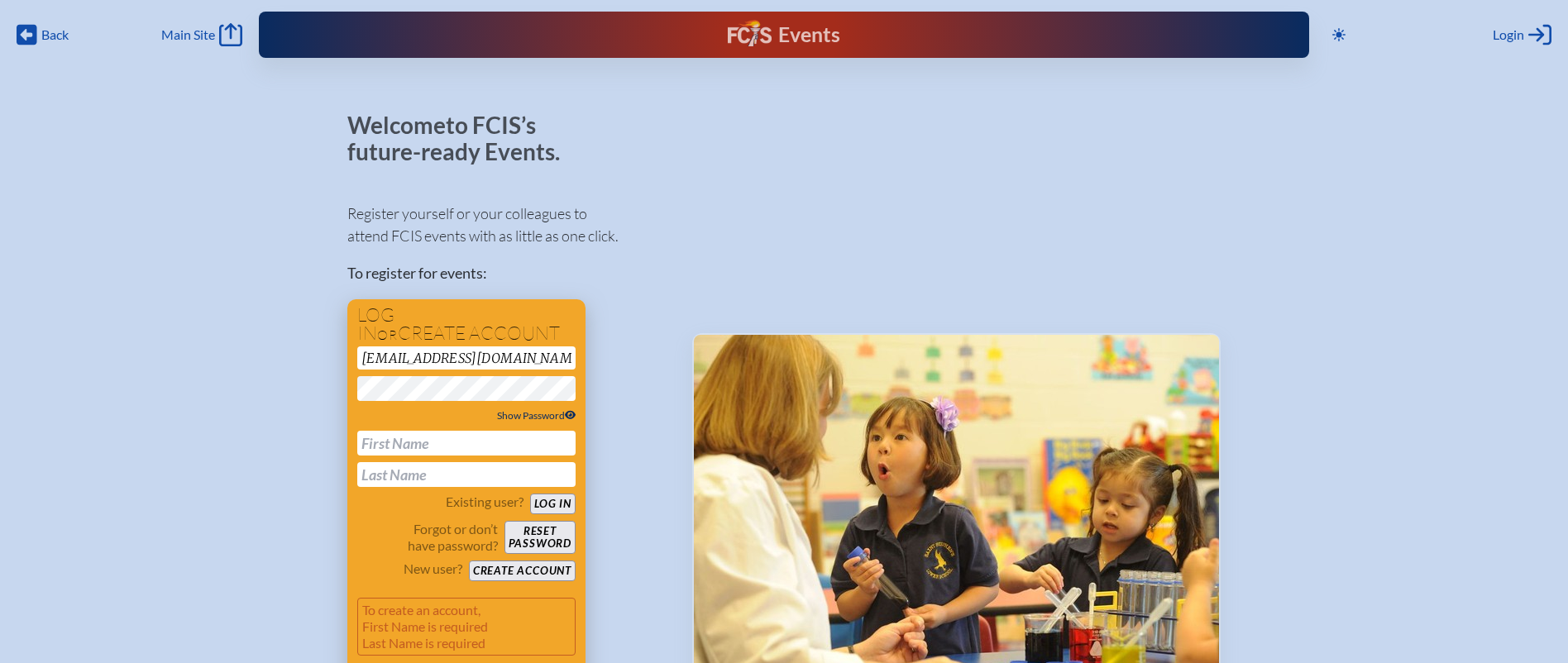
scroll to position [125, 0]
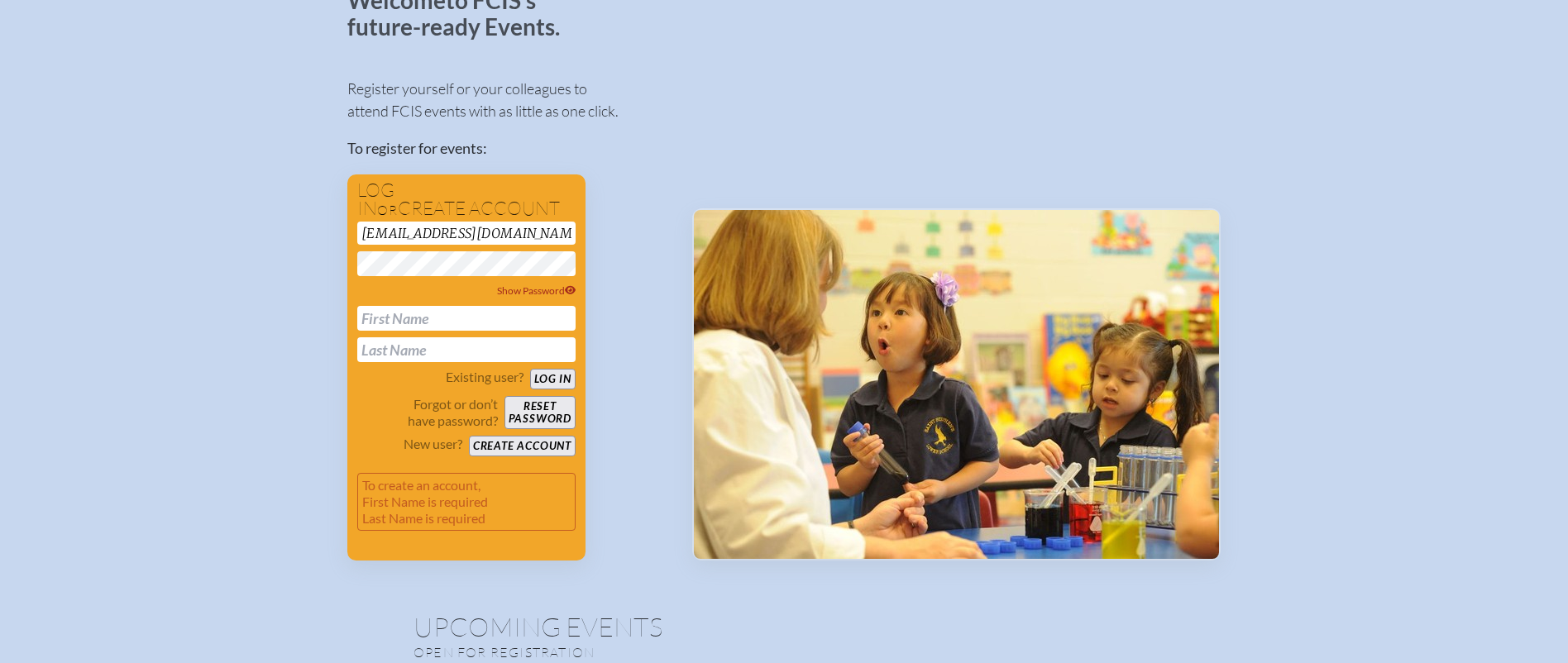
drag, startPoint x: 499, startPoint y: 237, endPoint x: 324, endPoint y: 232, distance: 175.1
click at [368, 225] on input "email" at bounding box center [466, 232] width 219 height 23
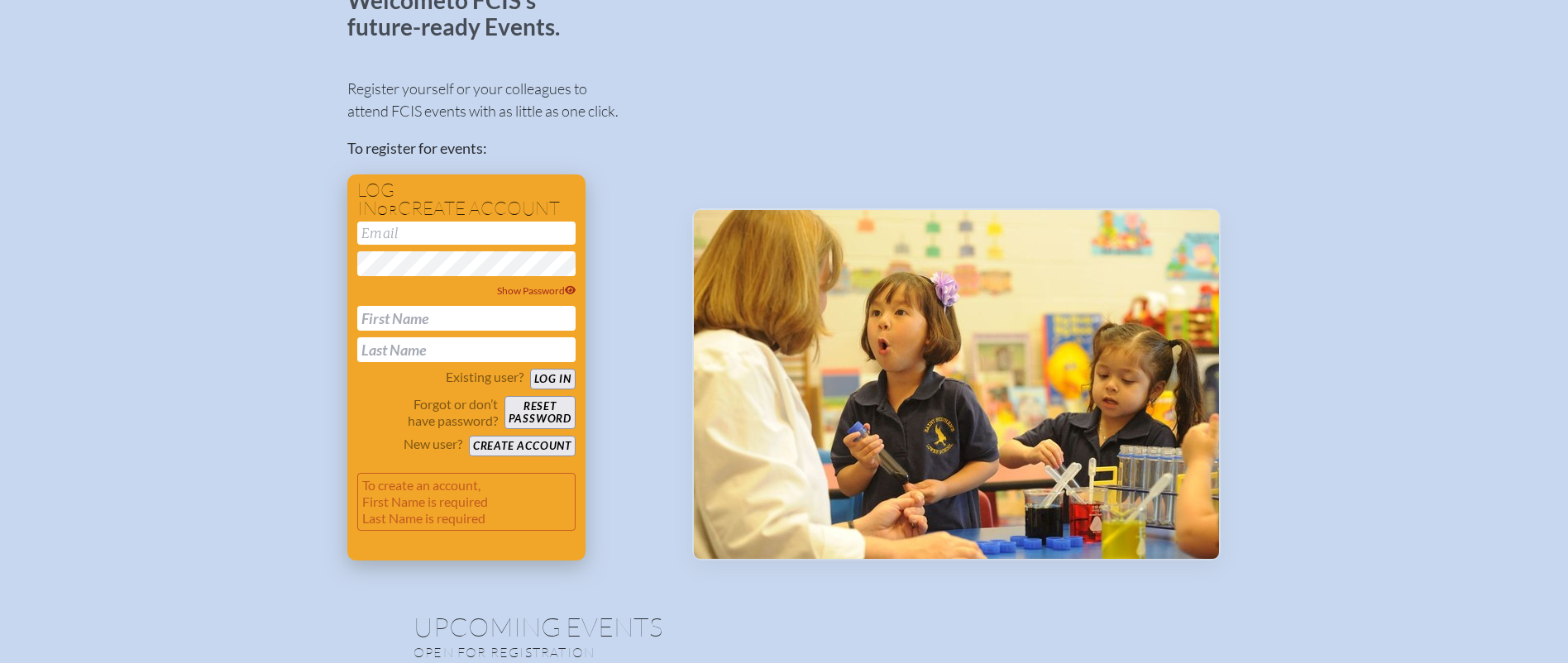
paste input "Melanie Noir-Jones,"
type input "Melanie Noir-Jones,"
drag, startPoint x: 487, startPoint y: 236, endPoint x: 315, endPoint y: 219, distance: 172.8
click at [388, 317] on input "text" at bounding box center [466, 318] width 219 height 25
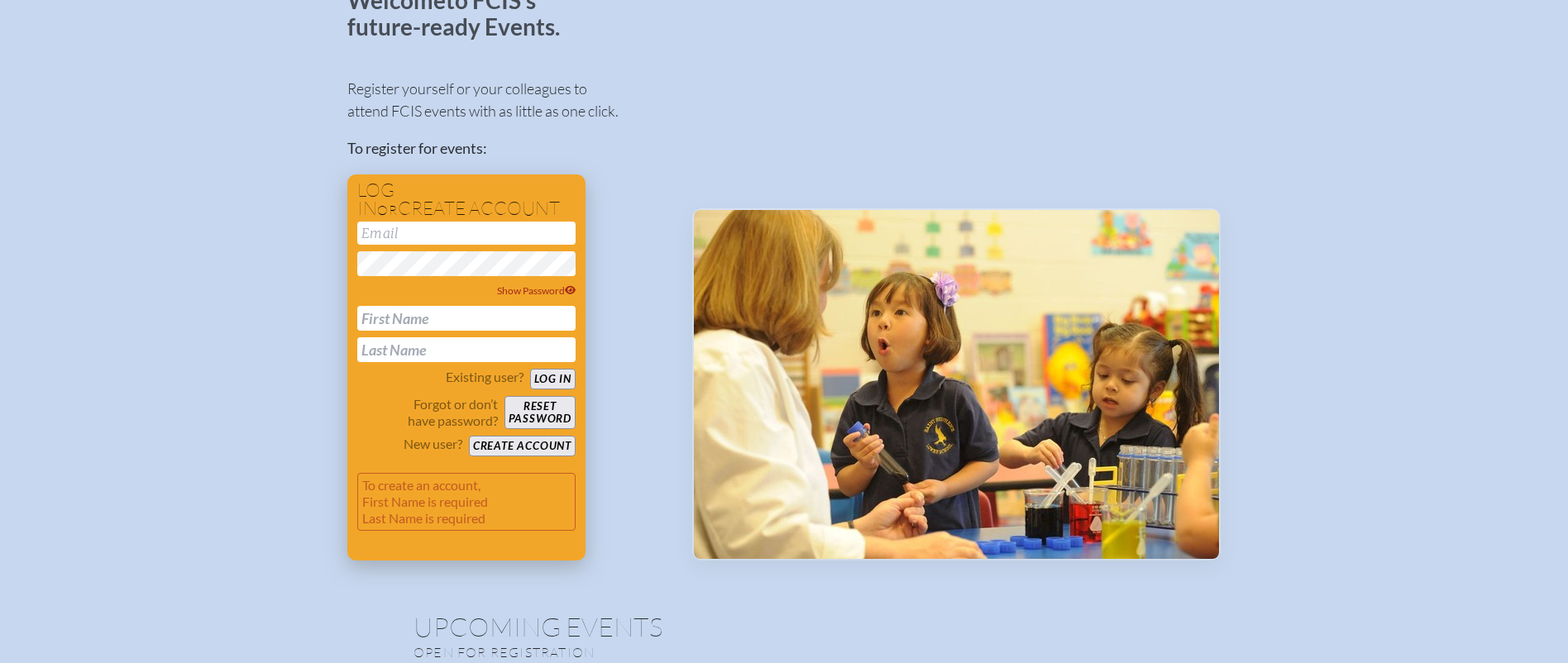
paste input "Melanie Noir-Jones,"
drag, startPoint x: 415, startPoint y: 316, endPoint x: 581, endPoint y: 316, distance: 166.0
click at [581, 316] on div "Log in or create account Show Password Melanie Noir-Jones, Existing user? Log i…" at bounding box center [466, 368] width 238 height 387
type input "Melanie"
click at [464, 344] on input "text" at bounding box center [466, 349] width 219 height 25
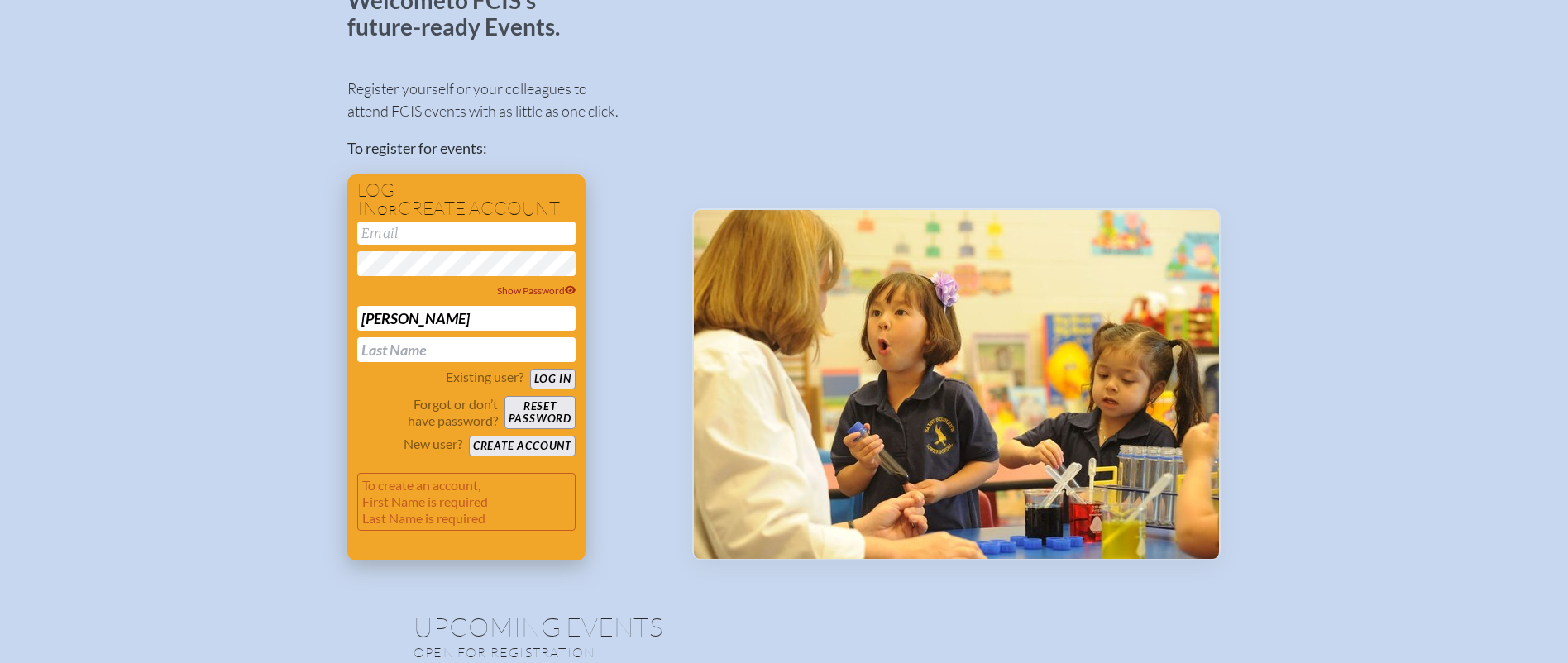
paste input "Noir-Jones,"
type input "Noir-[PERSON_NAME]"
click at [472, 230] on input "email" at bounding box center [466, 232] width 219 height 23
paste input "noirjonesm@esj.org"
type input "noirjonesm@esj.org"
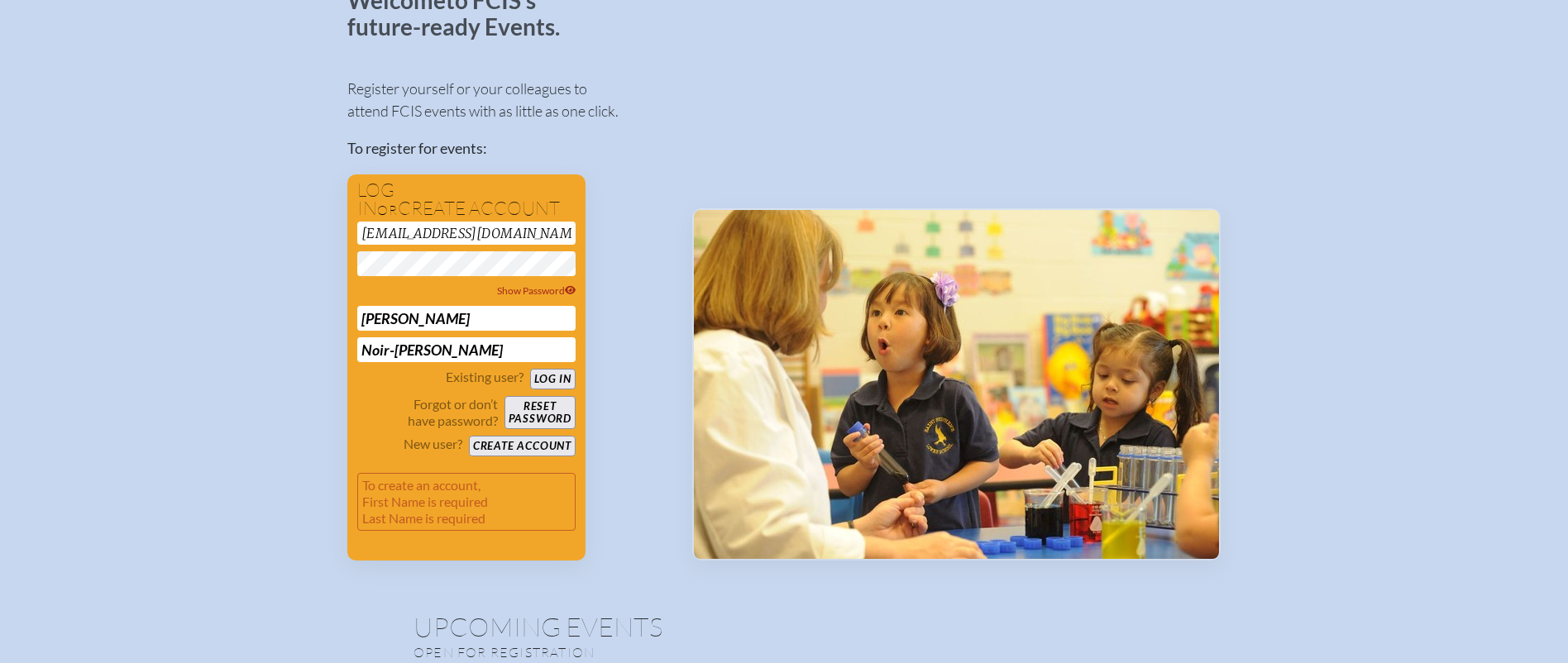
click at [575, 287] on div "Log in or create account noirjonesm@esj.org Show Password Melanie Noir-Jones Ex…" at bounding box center [466, 368] width 238 height 387
click at [570, 288] on icon at bounding box center [570, 291] width 12 height 9
click at [571, 447] on button "Create account" at bounding box center [522, 446] width 107 height 20
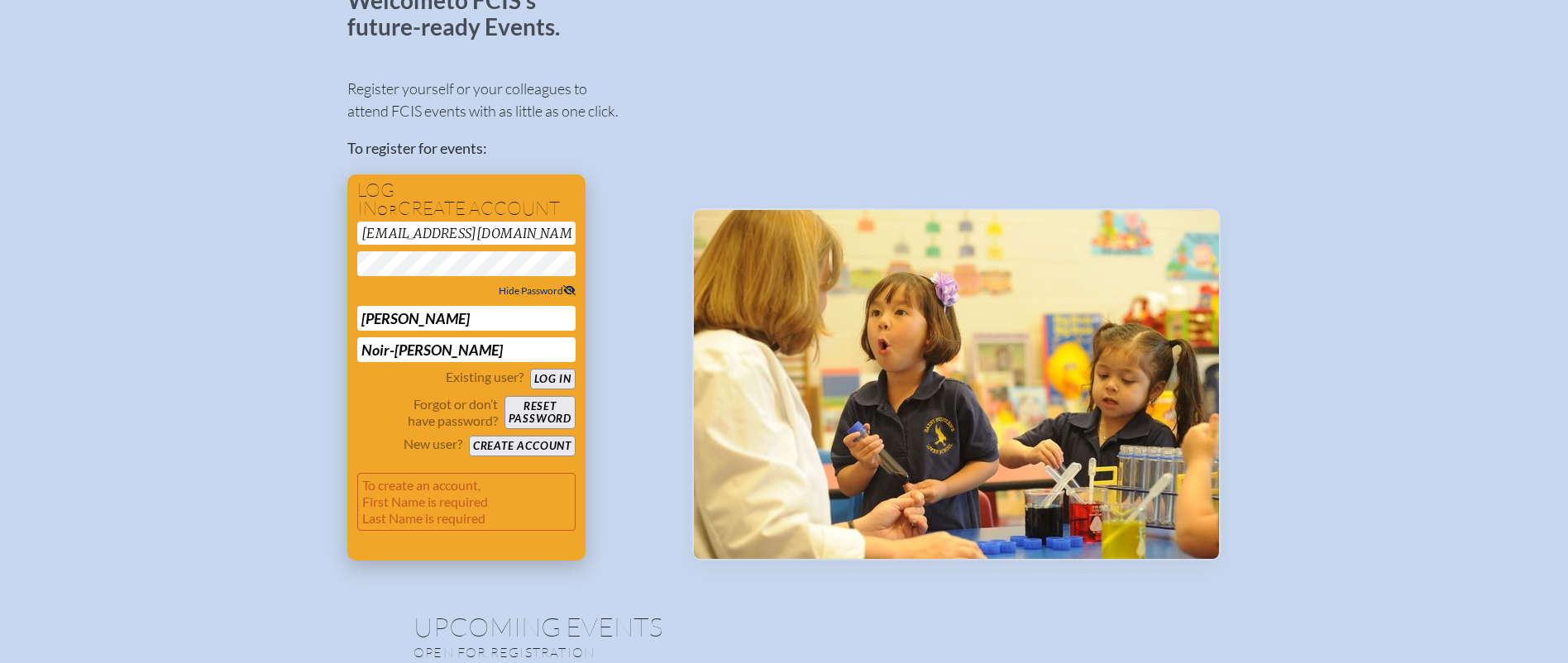
scroll to position [35, 0]
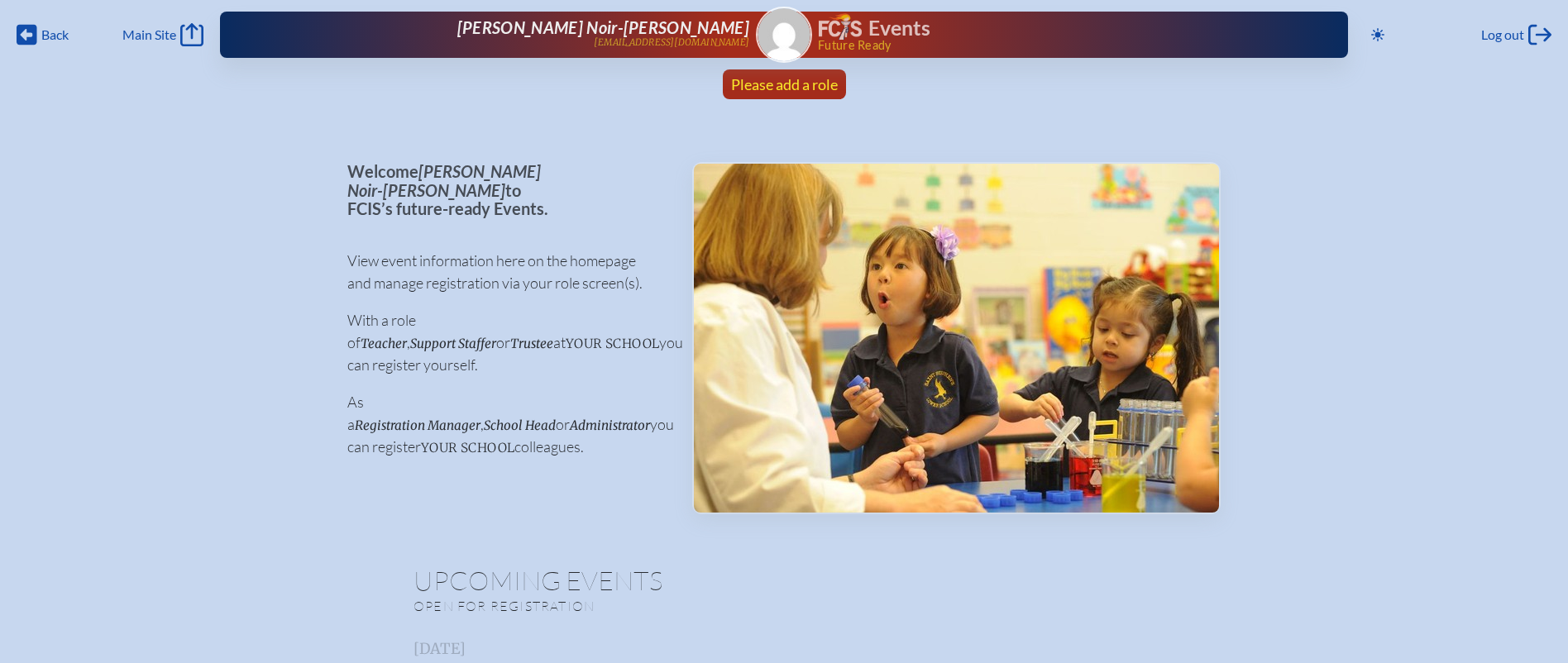
click at [807, 81] on span "Please add a role" at bounding box center [784, 84] width 107 height 18
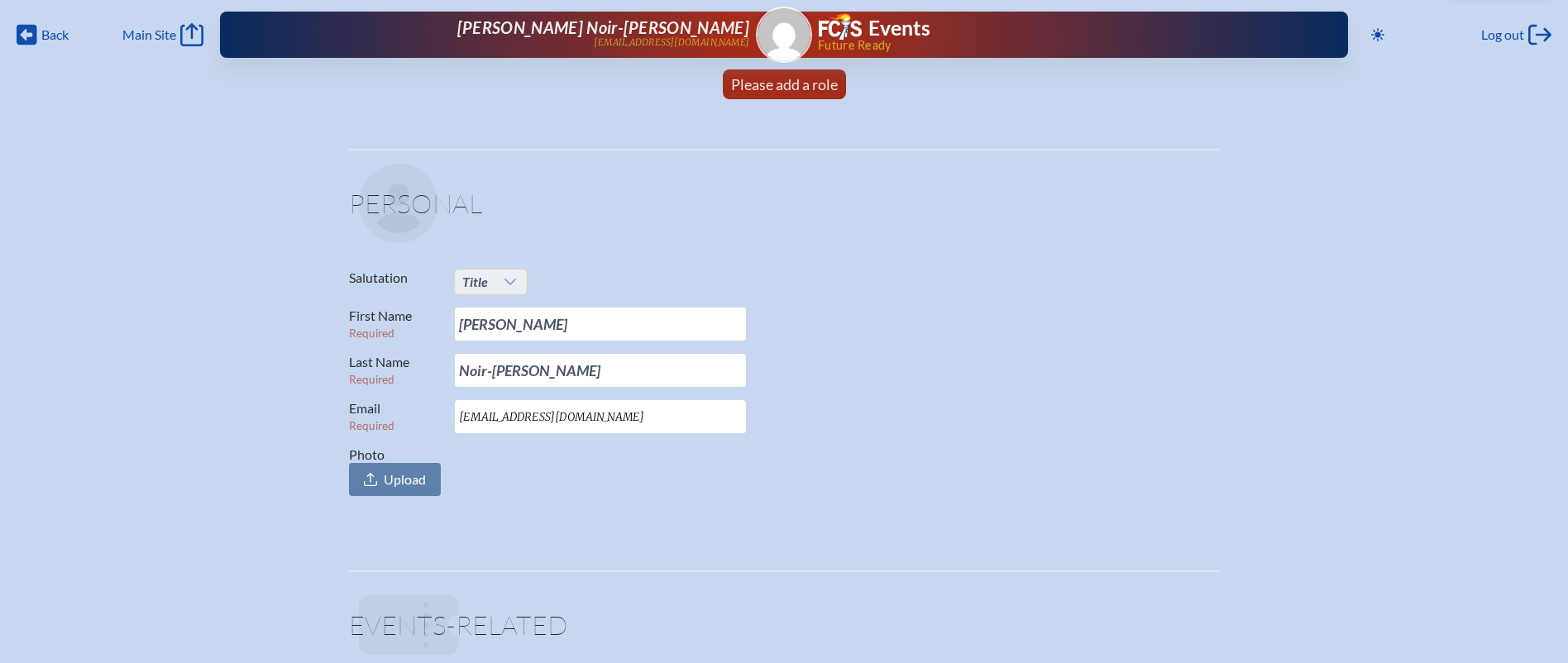
click at [512, 284] on icon at bounding box center [510, 282] width 14 height 14
click at [609, 231] on p at bounding box center [788, 203] width 860 height 80
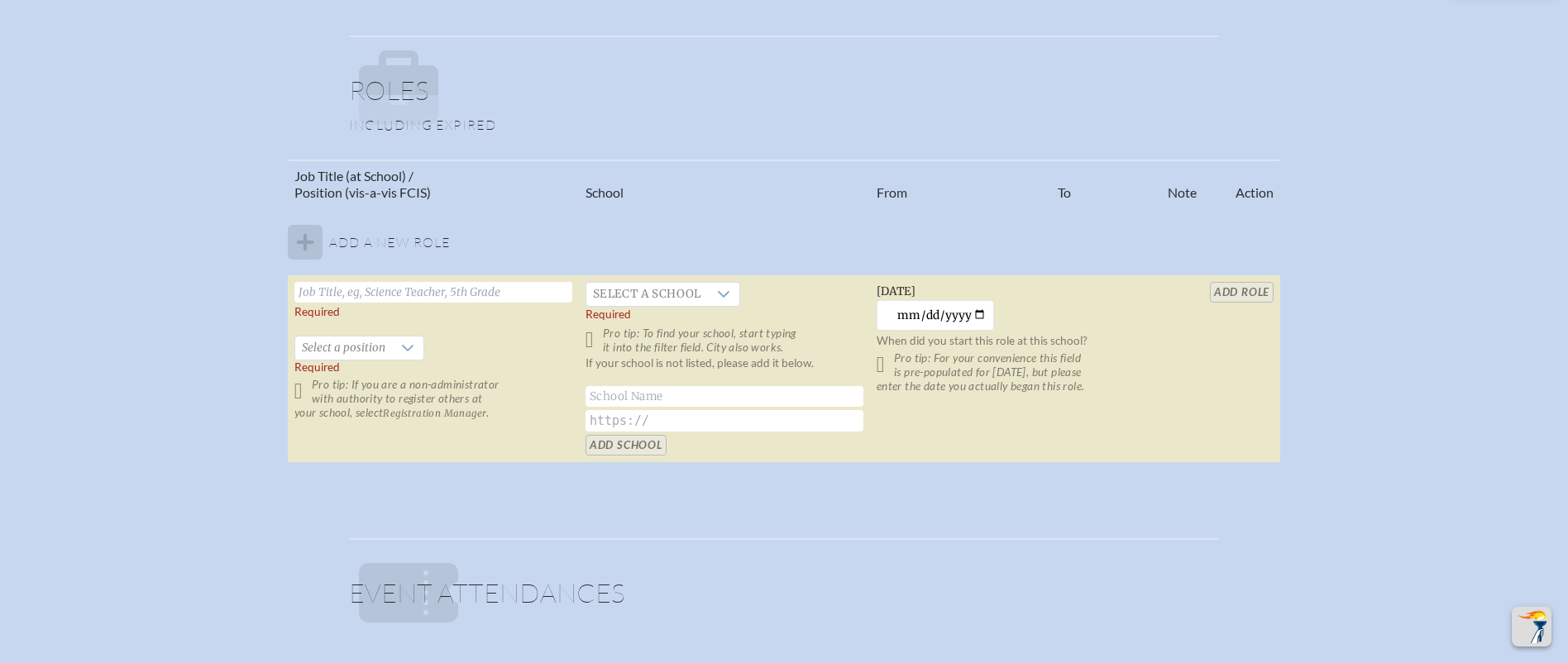
scroll to position [972, 0]
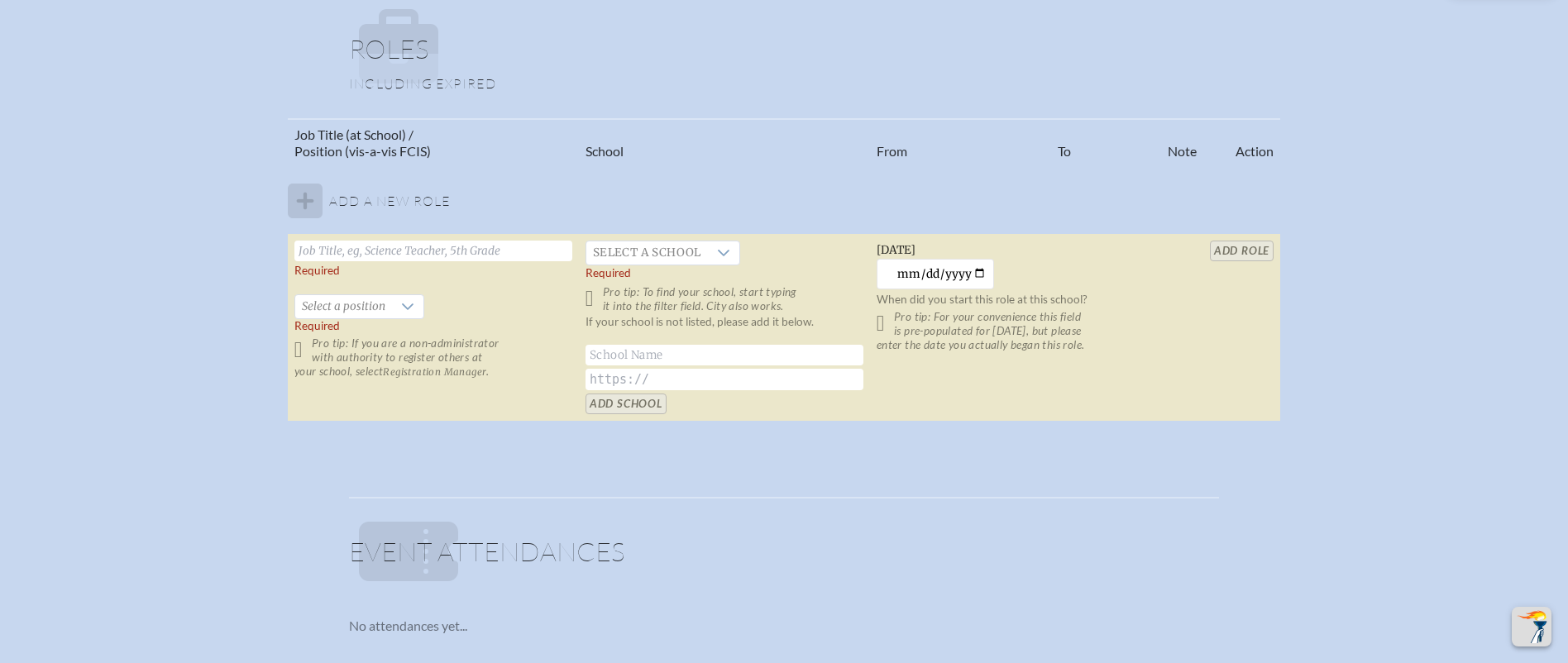
click at [294, 199] on tbody "Add a new role Required   Select a position Required Pro tip: If you are a non-…" at bounding box center [784, 294] width 993 height 254
click at [353, 250] on input "text" at bounding box center [433, 251] width 278 height 20
paste input "Academic Operations"
type input "Academic Operations"
click at [659, 248] on span "Select a school" at bounding box center [647, 253] width 121 height 23
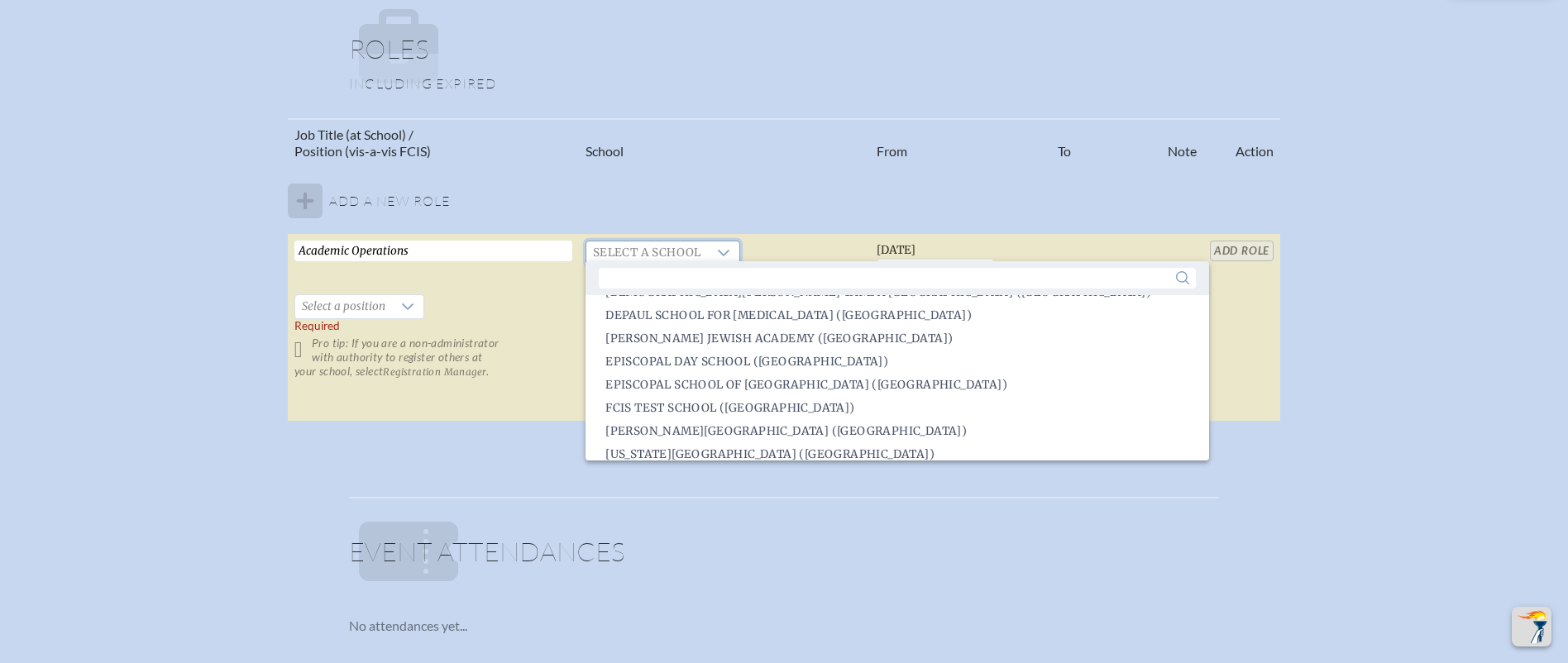
scroll to position [995, 0]
click at [665, 382] on span "Episcopal School of Jacksonville (Jacksonville)" at bounding box center [806, 384] width 402 height 17
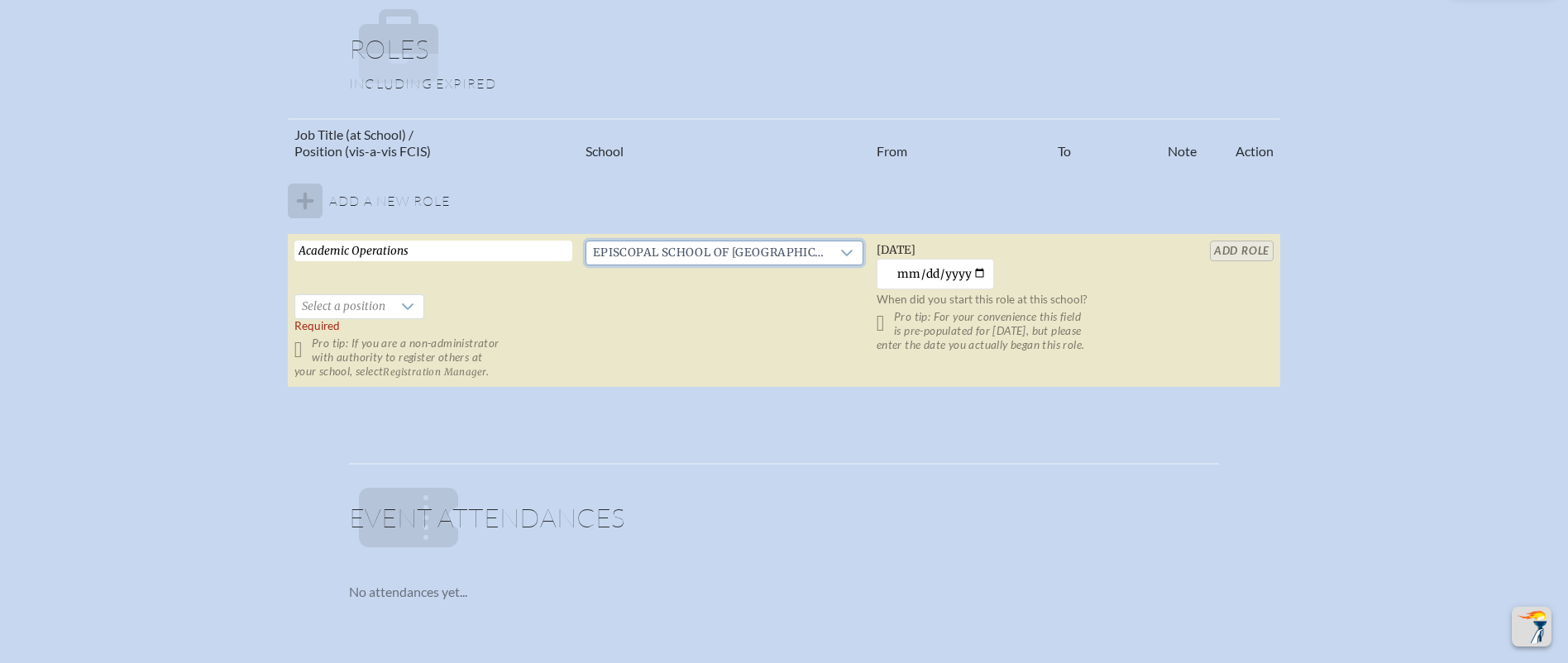
click at [798, 205] on table "Job Title (at School) / Position (vis-a-vis FCIS) School From To Note Action Ad…" at bounding box center [784, 254] width 993 height 270
click at [395, 314] on div at bounding box center [407, 306] width 31 height 23
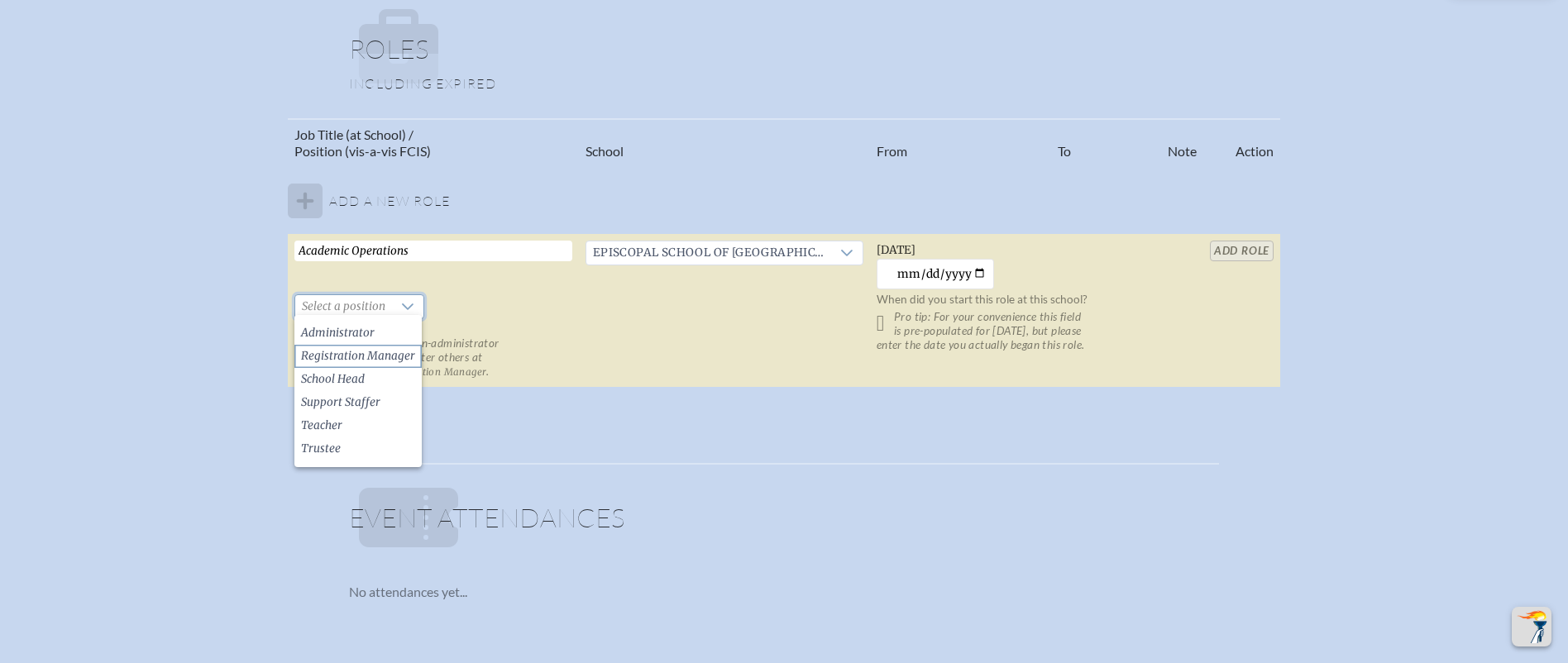
click at [390, 349] on span "Registration Manager" at bounding box center [358, 357] width 114 height 17
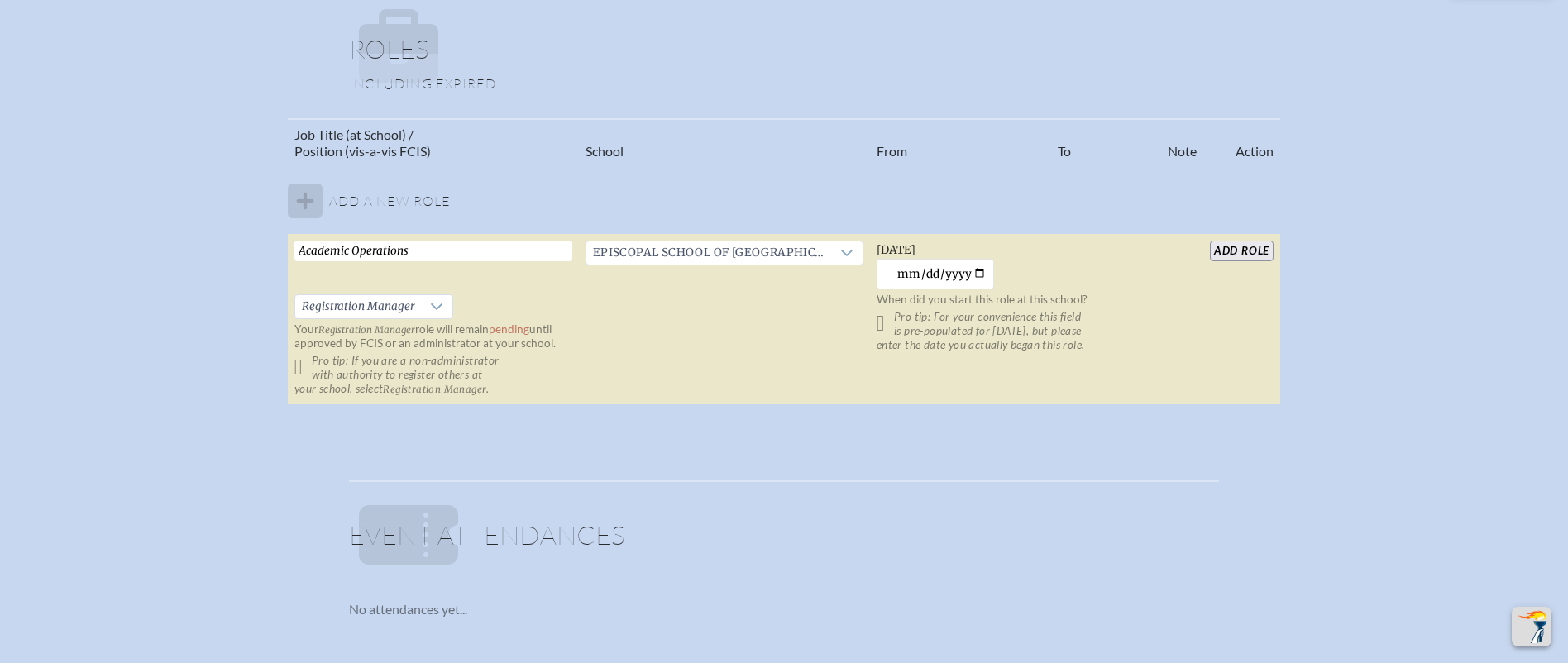
click at [720, 337] on td "Episcopal School of Jacksonville (Jacksonville)" at bounding box center [724, 320] width 291 height 171
click at [299, 367] on p "Pro tip: If you are a non-administrator with authority to register others at yo…" at bounding box center [433, 376] width 278 height 42
click at [303, 361] on p "Pro tip: If you are a non-administrator with authority to register others at yo…" at bounding box center [433, 376] width 278 height 42
click at [306, 368] on p "Pro tip: If you are a non-administrator with authority to register others at yo…" at bounding box center [433, 376] width 278 height 42
click at [1259, 241] on input "add Role" at bounding box center [1241, 251] width 64 height 20
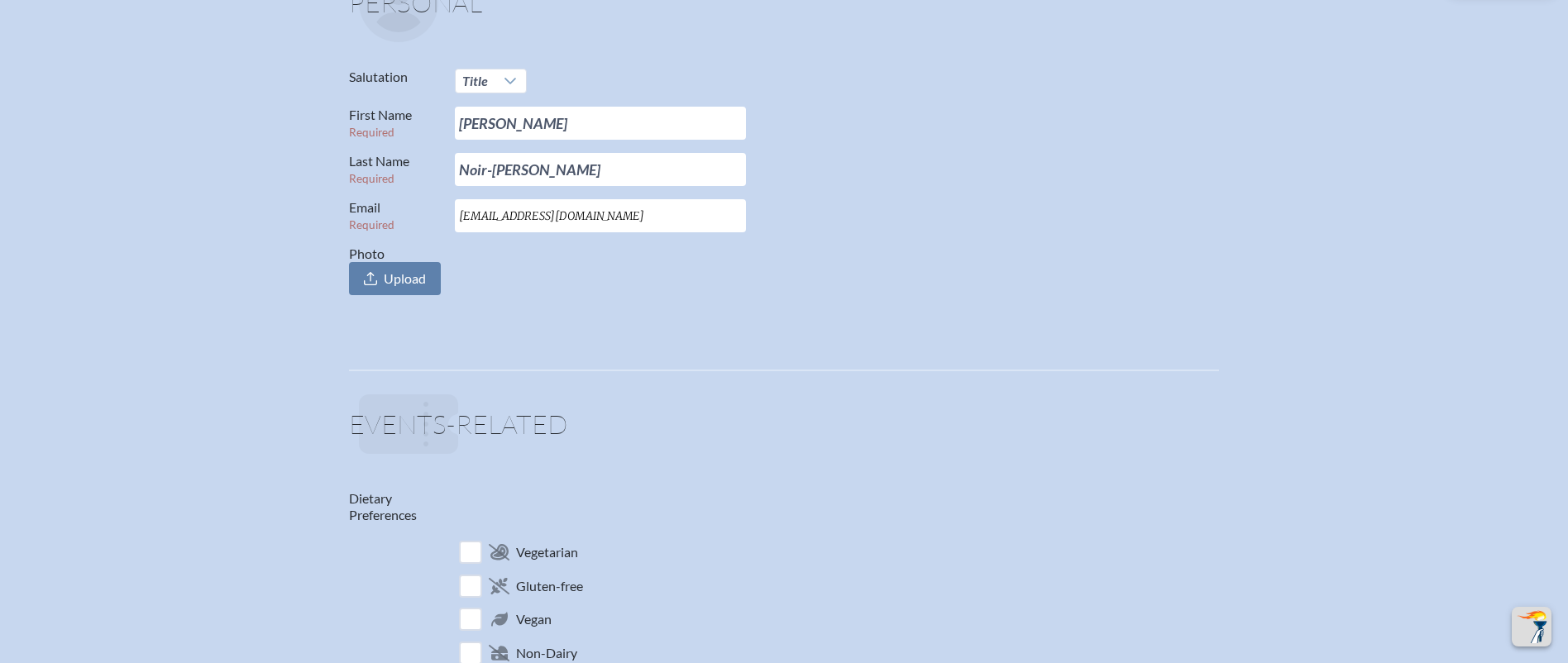
scroll to position [0, 0]
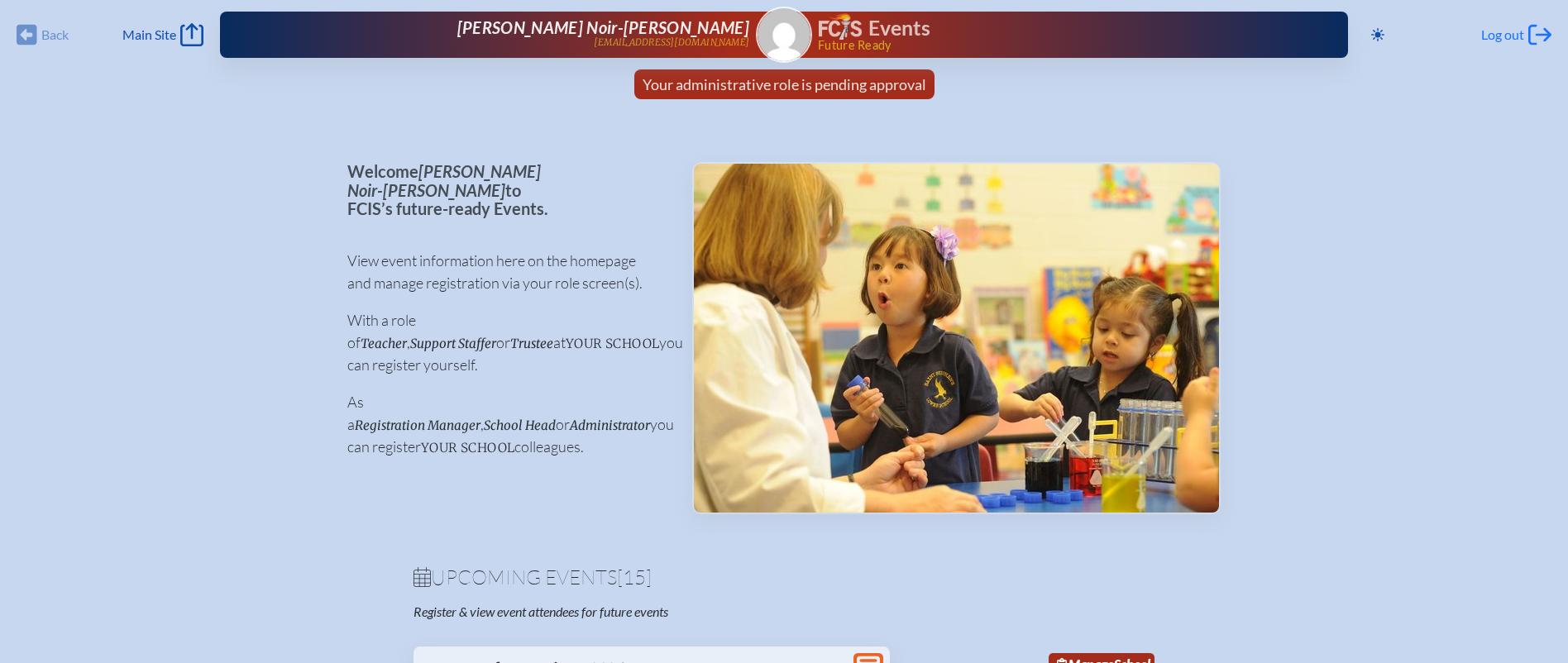
click at [1504, 35] on span "Log out" at bounding box center [1502, 35] width 43 height 17
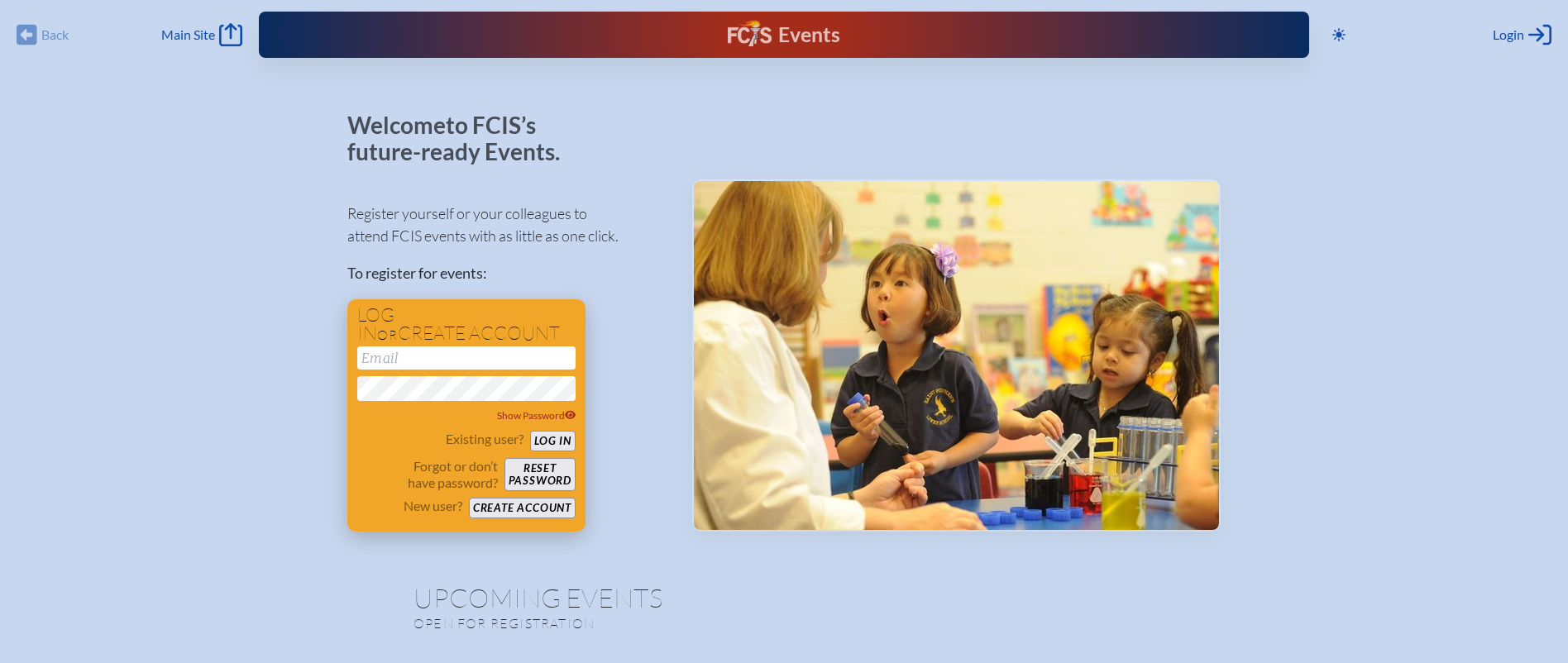
type input "[EMAIL_ADDRESS][DOMAIN_NAME]"
click at [559, 442] on button "Log in" at bounding box center [553, 441] width 46 height 20
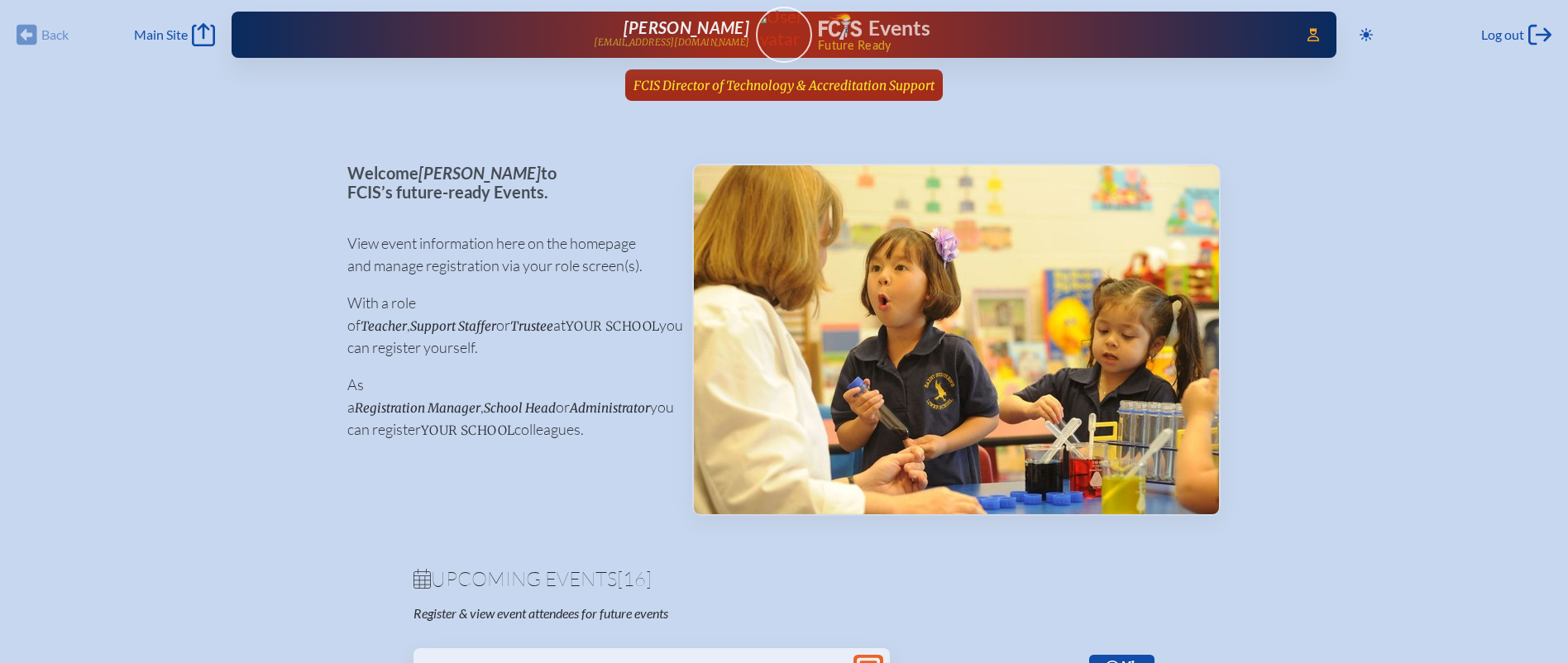
click at [809, 81] on span "FCIS Director of Technology & Accreditation Support" at bounding box center [783, 86] width 301 height 16
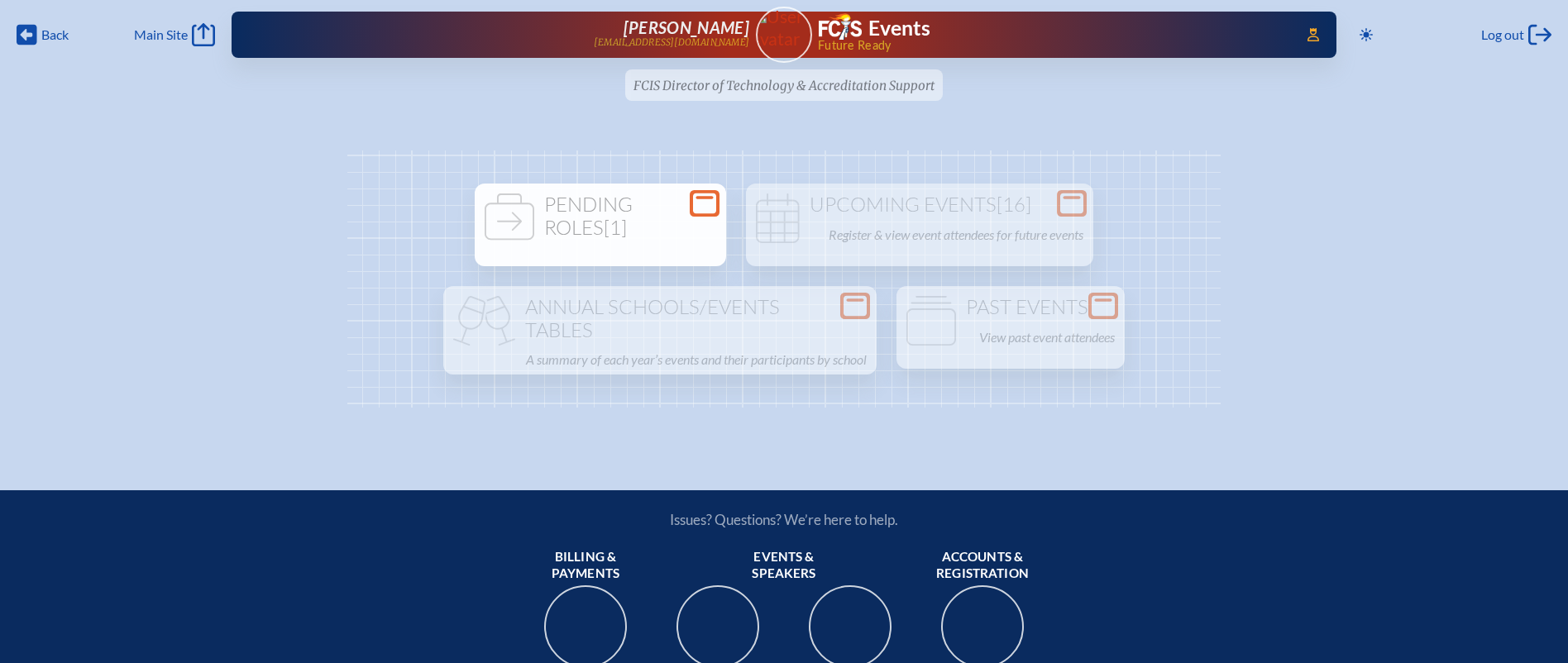
click at [684, 230] on h1 "Pending Roles [1]" at bounding box center [600, 216] width 238 height 46
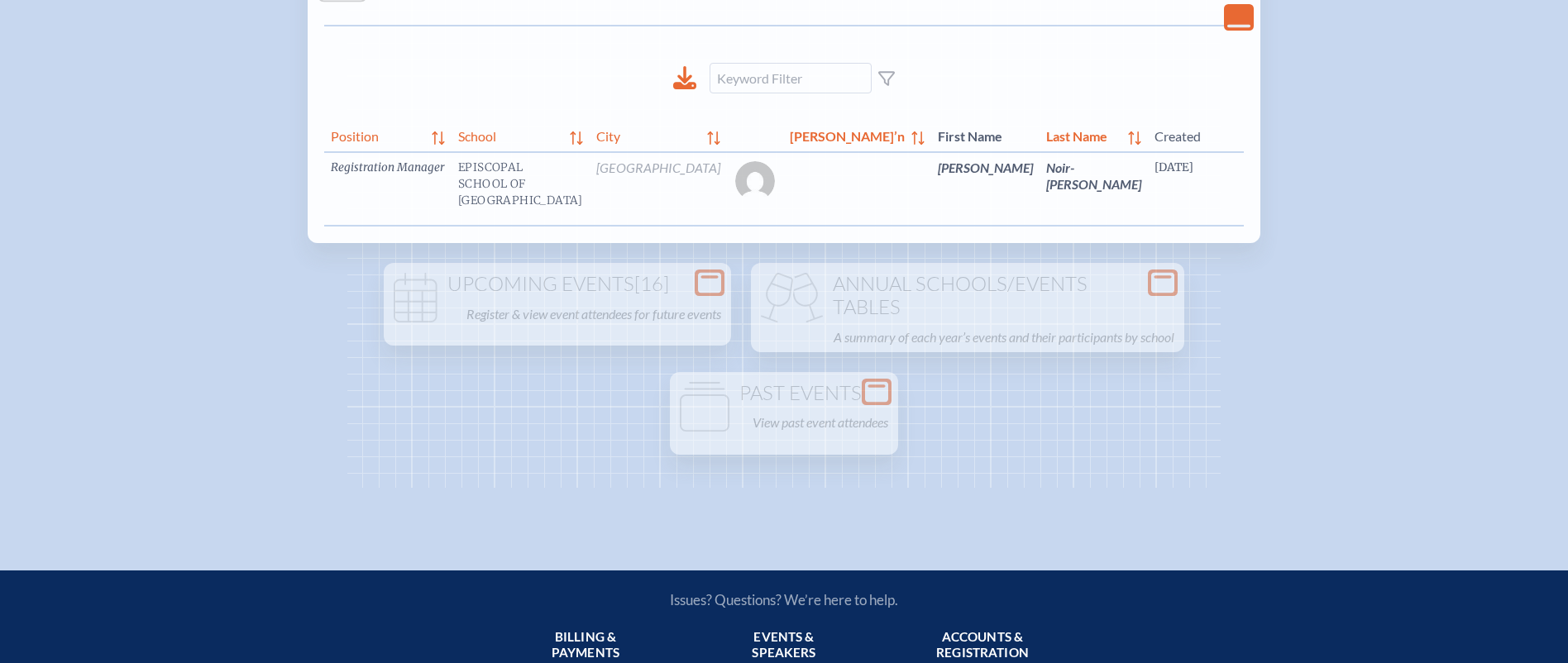
scroll to position [242, 0]
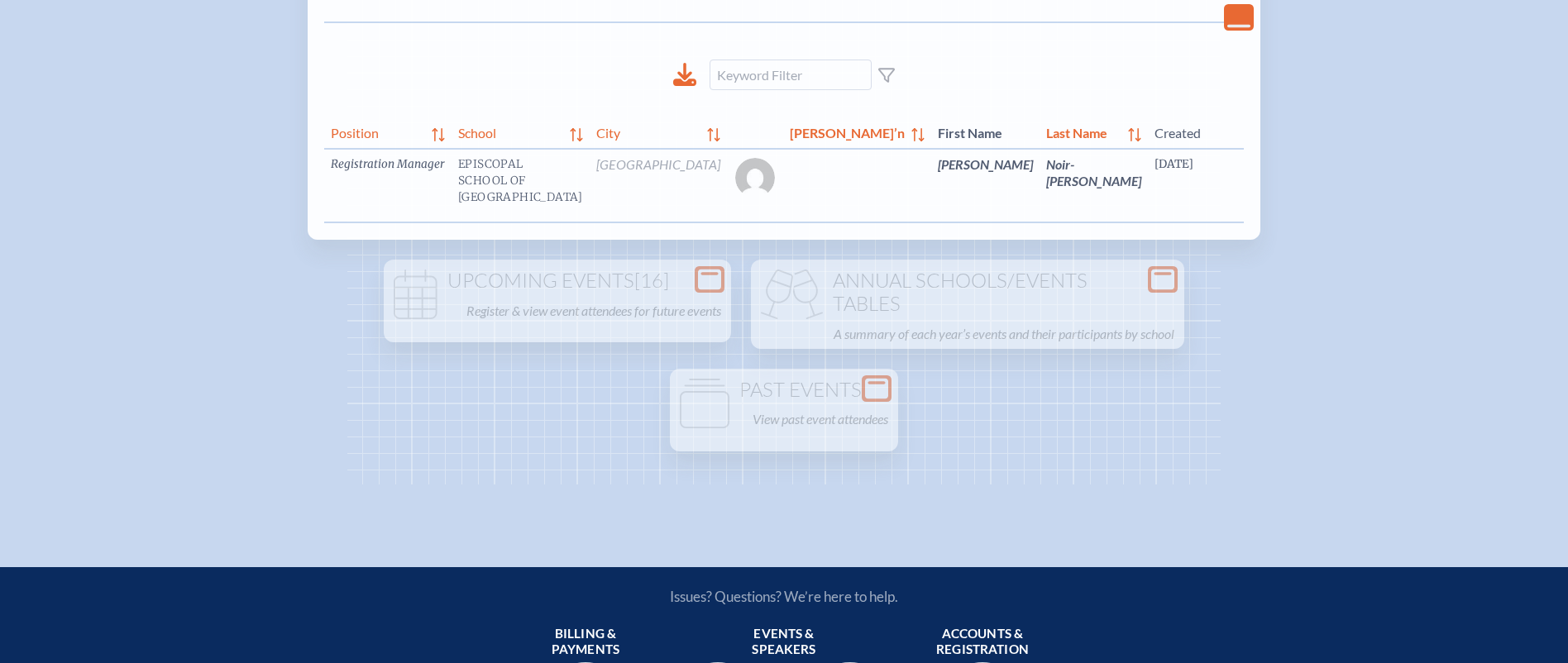
click at [1462, 189] on link "edit Person’s Details" at bounding box center [1489, 188] width 55 height 52
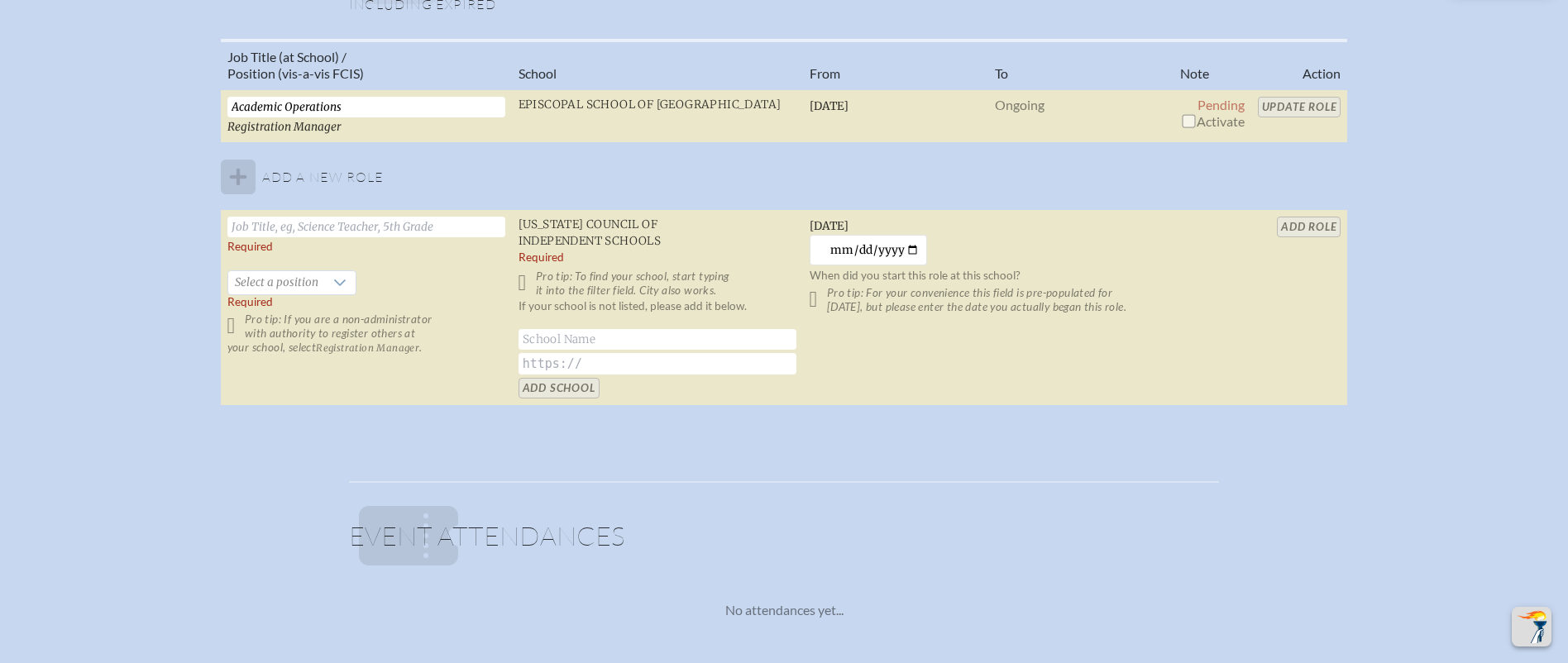
scroll to position [1195, 0]
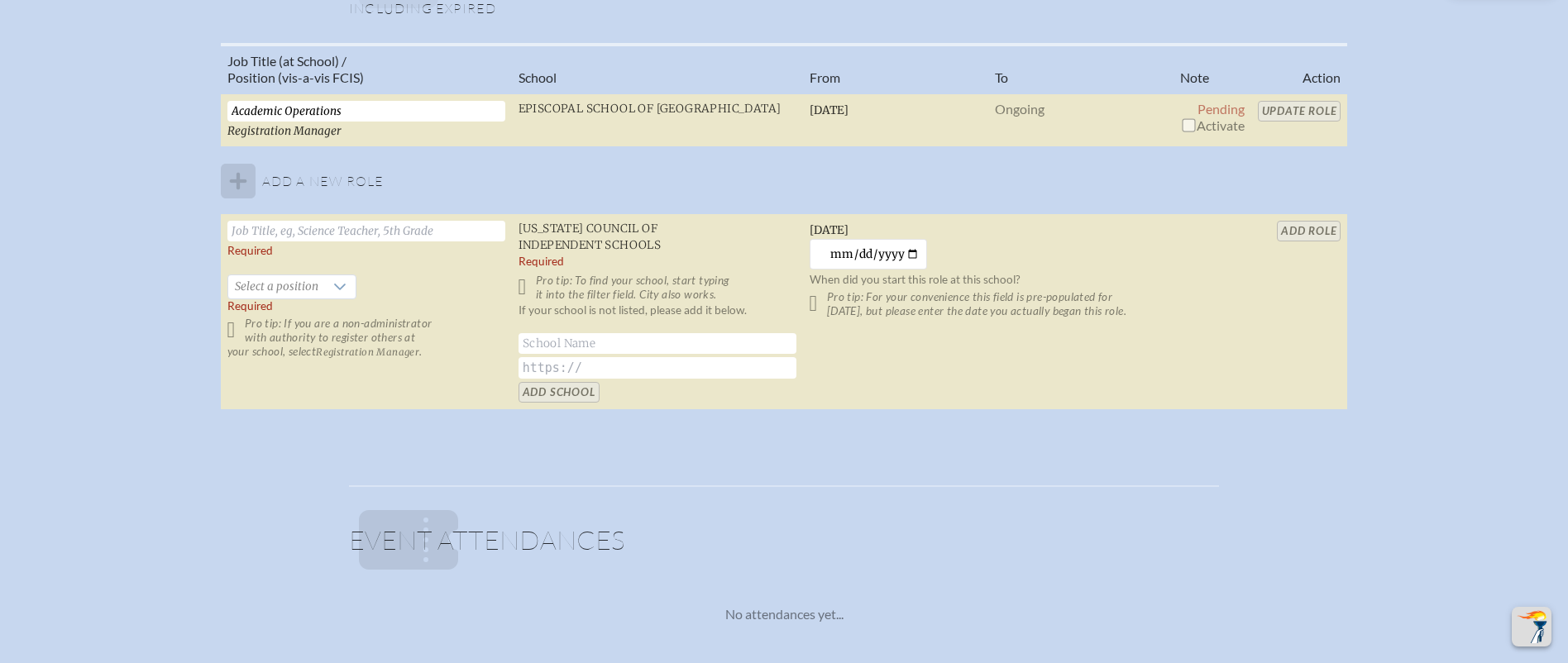
click at [1193, 122] on input "checkbox" at bounding box center [1188, 125] width 14 height 14
checkbox input "true"
click at [1294, 106] on input "Update Role" at bounding box center [1299, 111] width 84 height 20
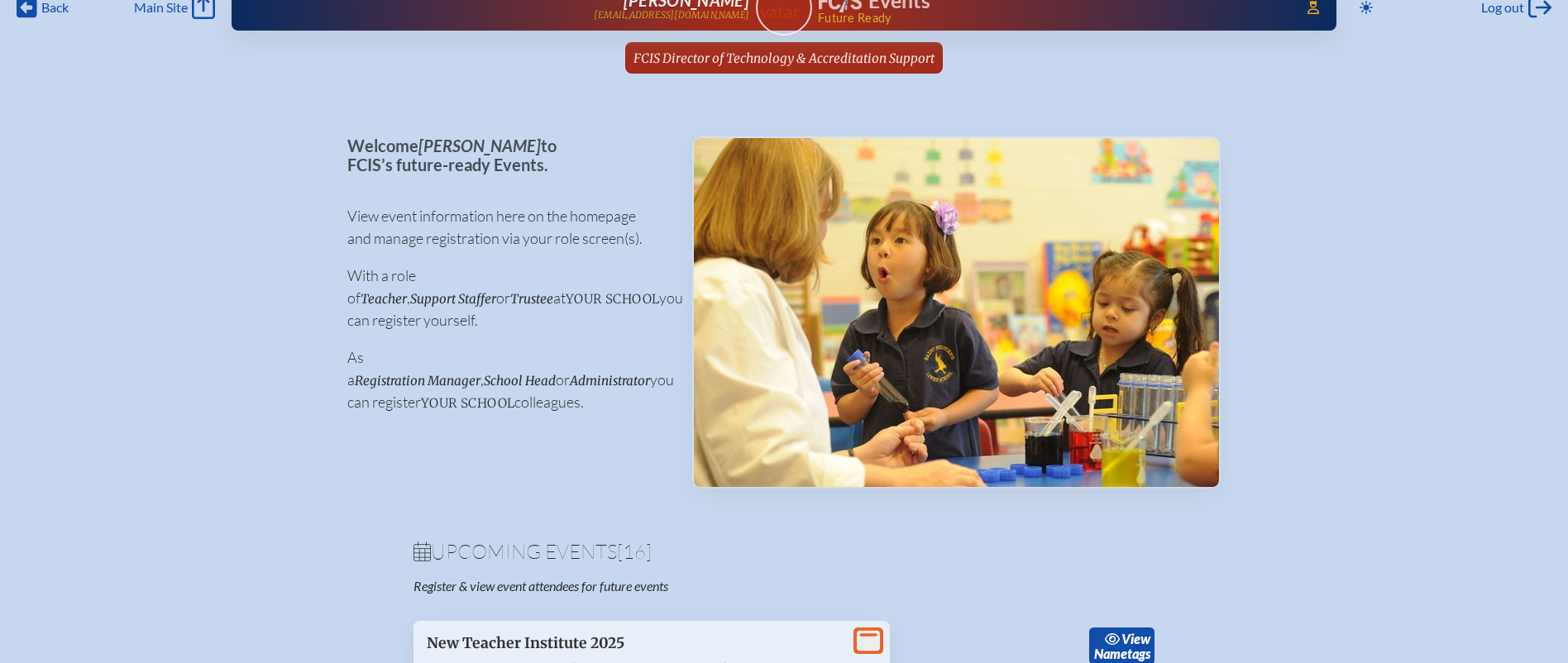
scroll to position [27, 0]
